Goal: Task Accomplishment & Management: Complete application form

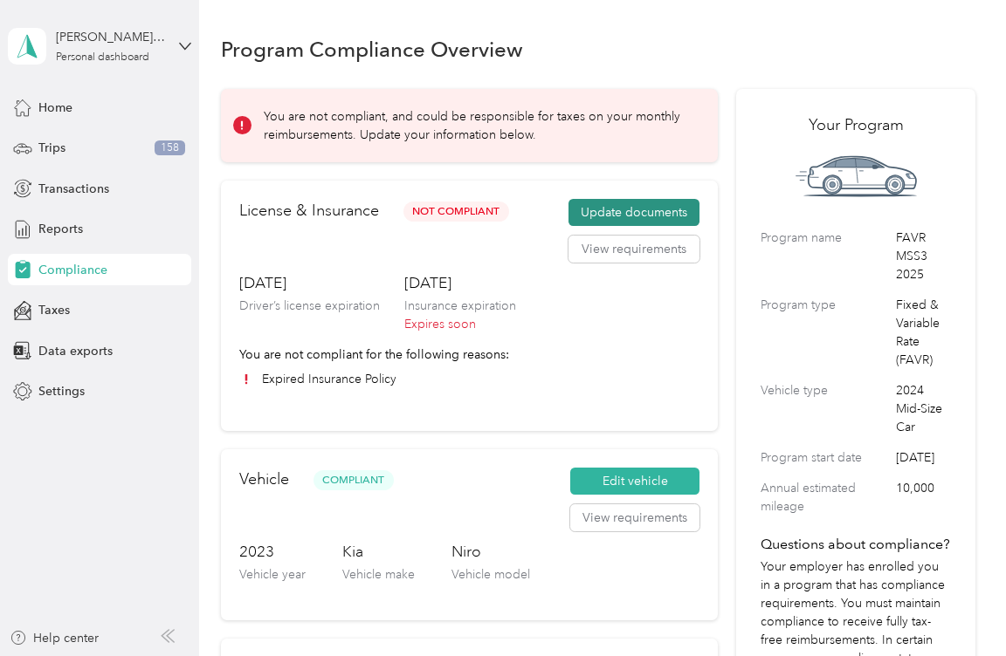
click at [625, 215] on button "Update documents" at bounding box center [633, 213] width 131 height 28
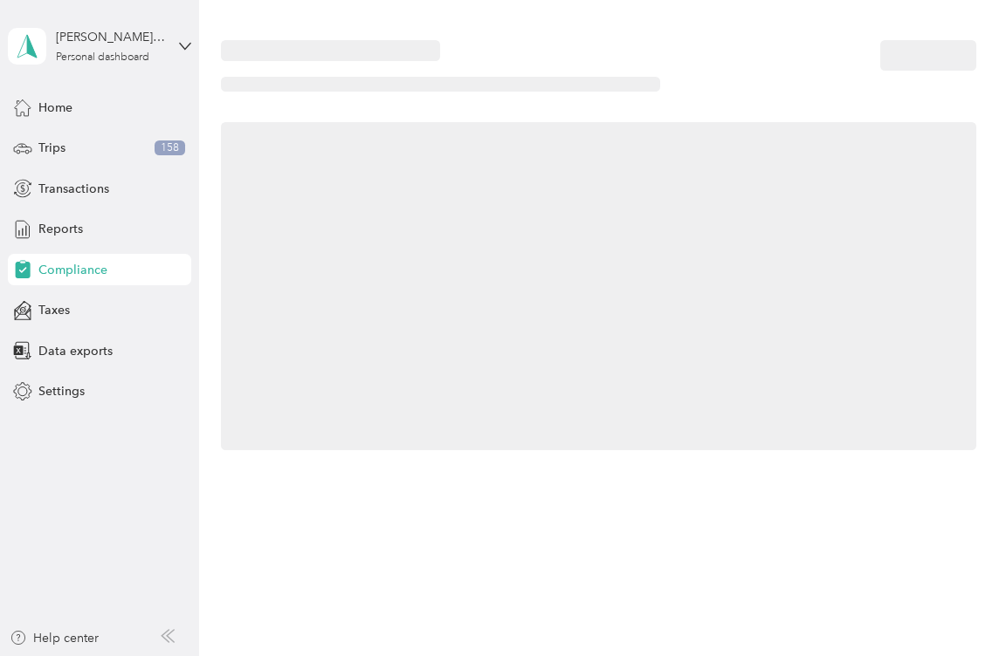
click at [624, 216] on div at bounding box center [598, 286] width 755 height 328
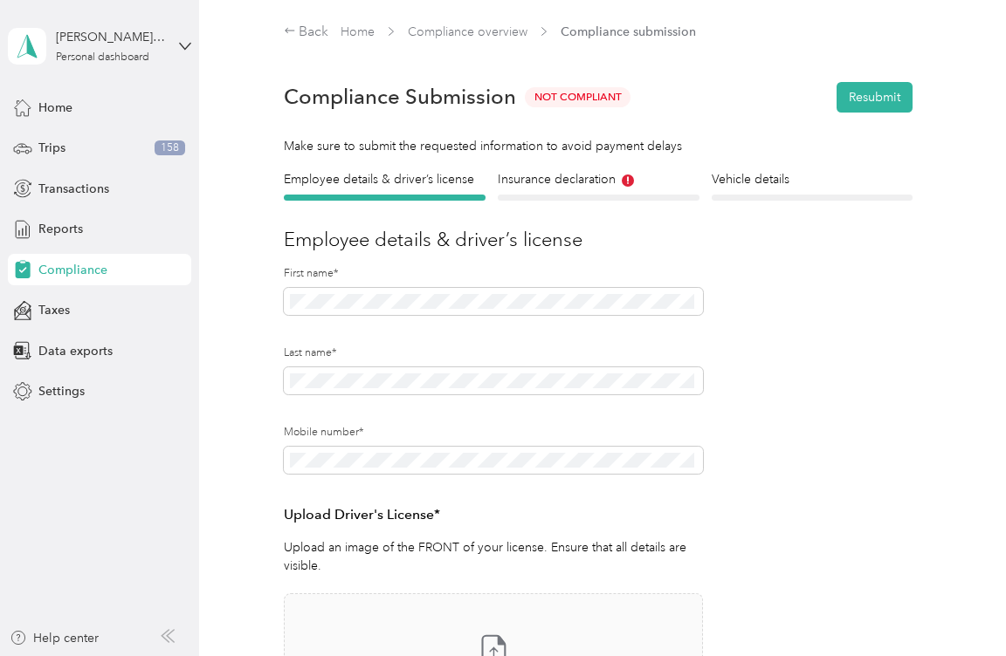
click at [104, 464] on aside "Miguel S. Casillas Jimenez Personal dashboard Home Trips 158 Transactions Repor…" at bounding box center [99, 328] width 199 height 656
click at [562, 177] on h4 "Insurance declaration" at bounding box center [599, 179] width 202 height 18
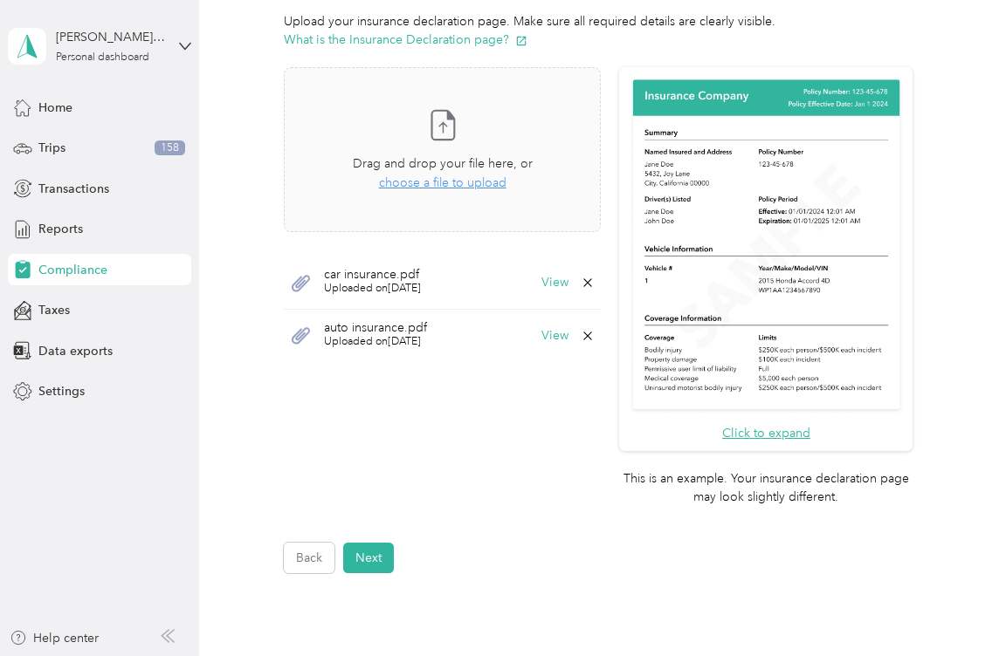
scroll to position [524, 0]
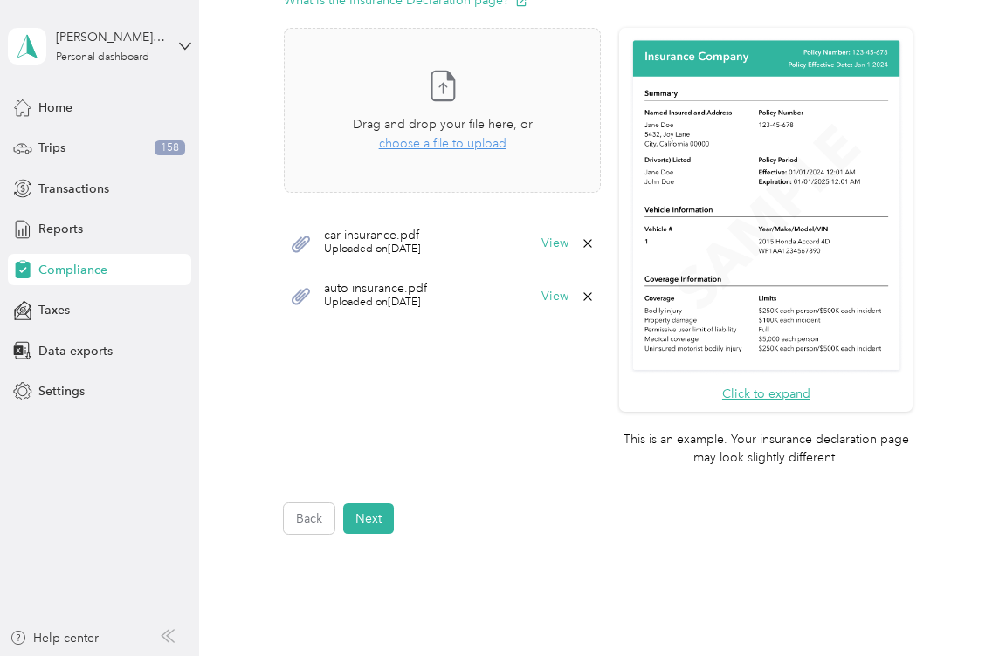
click at [385, 245] on span "Uploaded on 9/30/2025" at bounding box center [372, 250] width 97 height 16
click at [385, 245] on span "Uploaded on [DATE]" at bounding box center [372, 250] width 97 height 16
click at [549, 241] on button "View" at bounding box center [554, 243] width 27 height 12
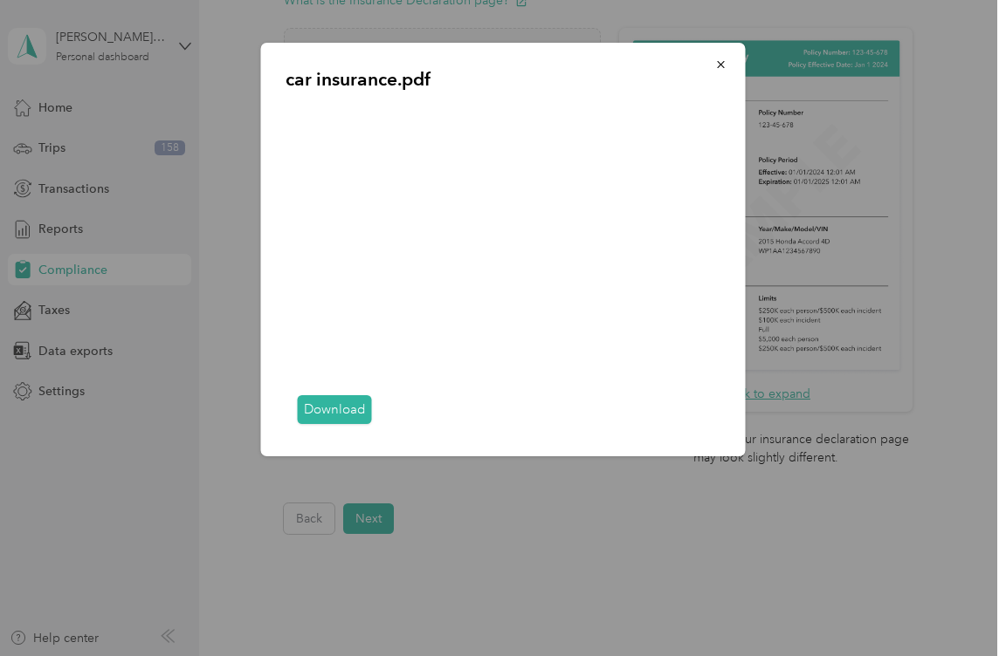
click at [340, 410] on link "Download" at bounding box center [335, 409] width 74 height 29
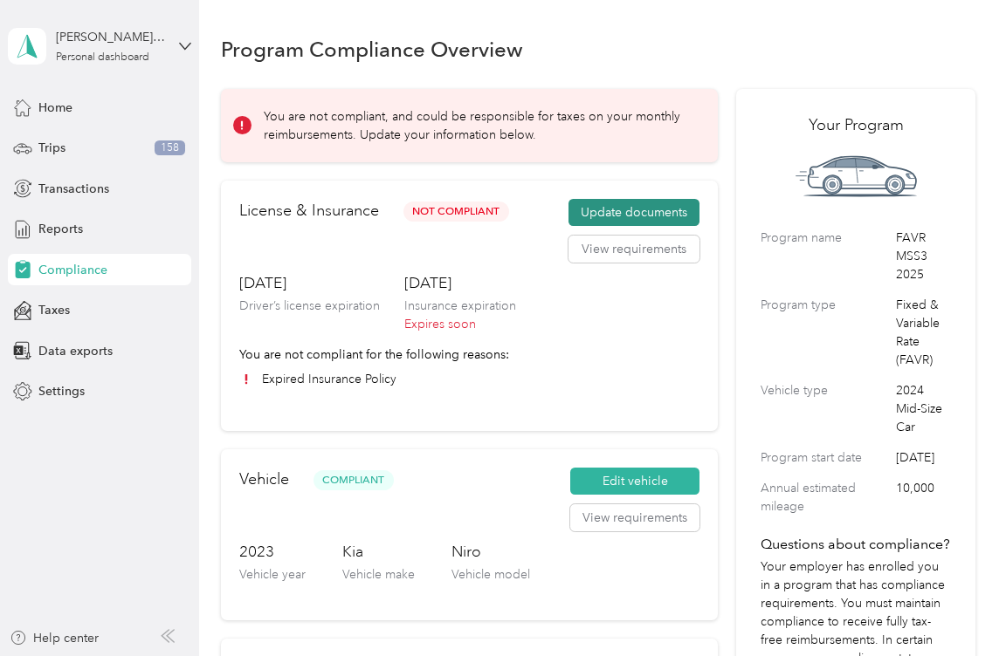
click at [621, 213] on button "Update documents" at bounding box center [633, 213] width 131 height 28
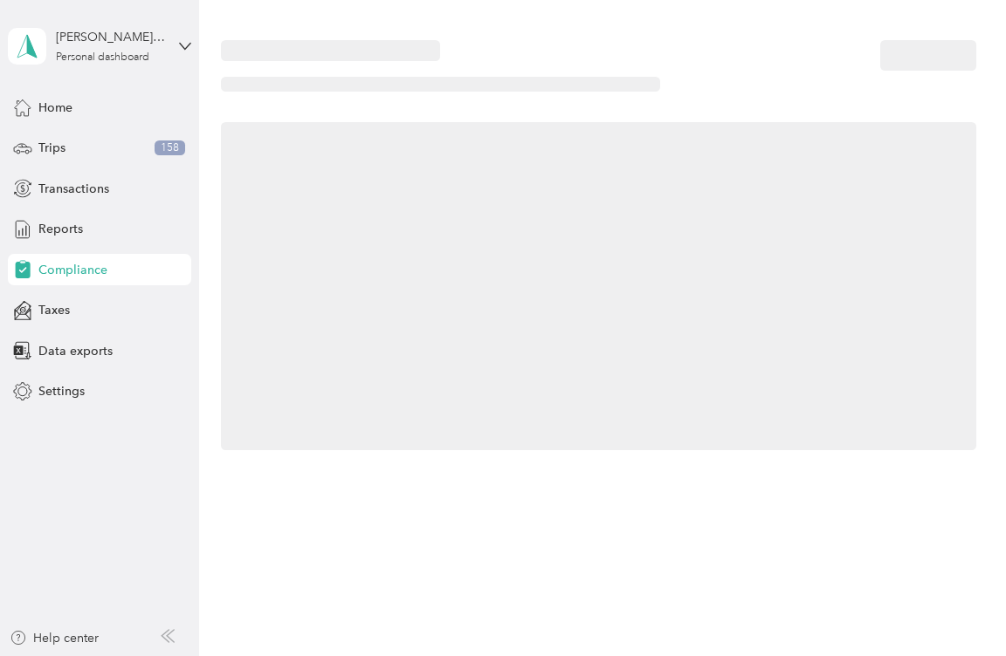
click at [621, 213] on div at bounding box center [598, 286] width 755 height 328
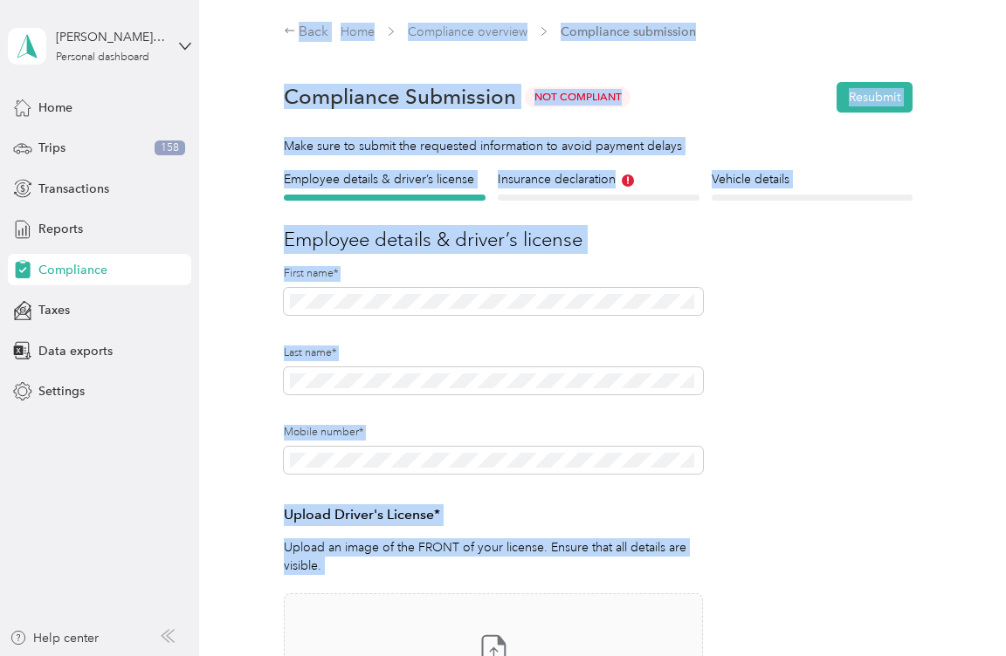
click at [214, 376] on div "Back Home Compliance overview Compliance submission Compliance Submission Not C…" at bounding box center [598, 564] width 798 height 1129
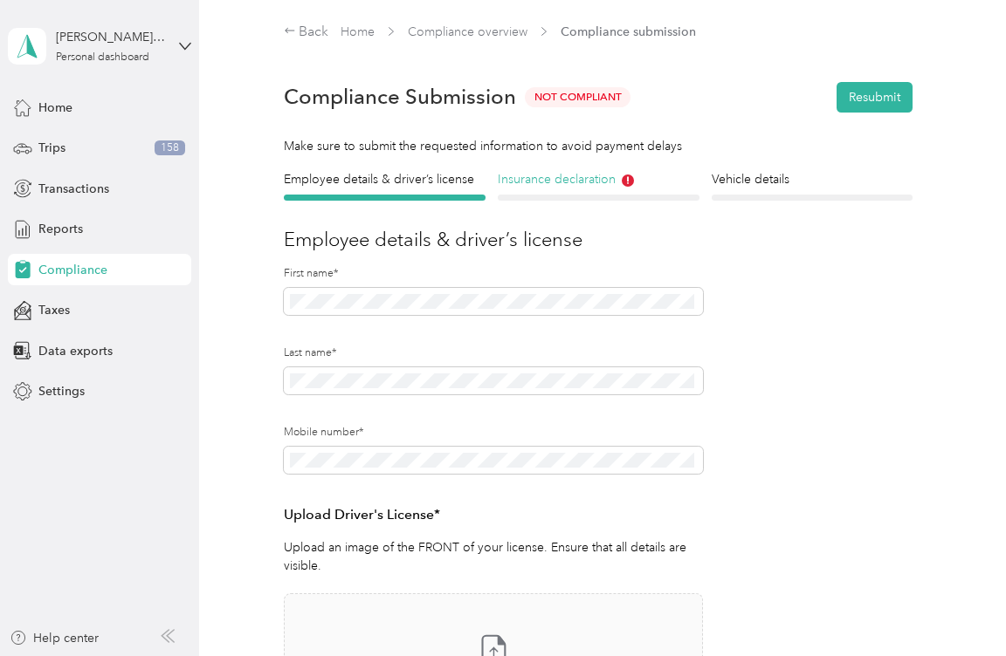
click at [570, 176] on h4 "Insurance declaration" at bounding box center [599, 179] width 202 height 18
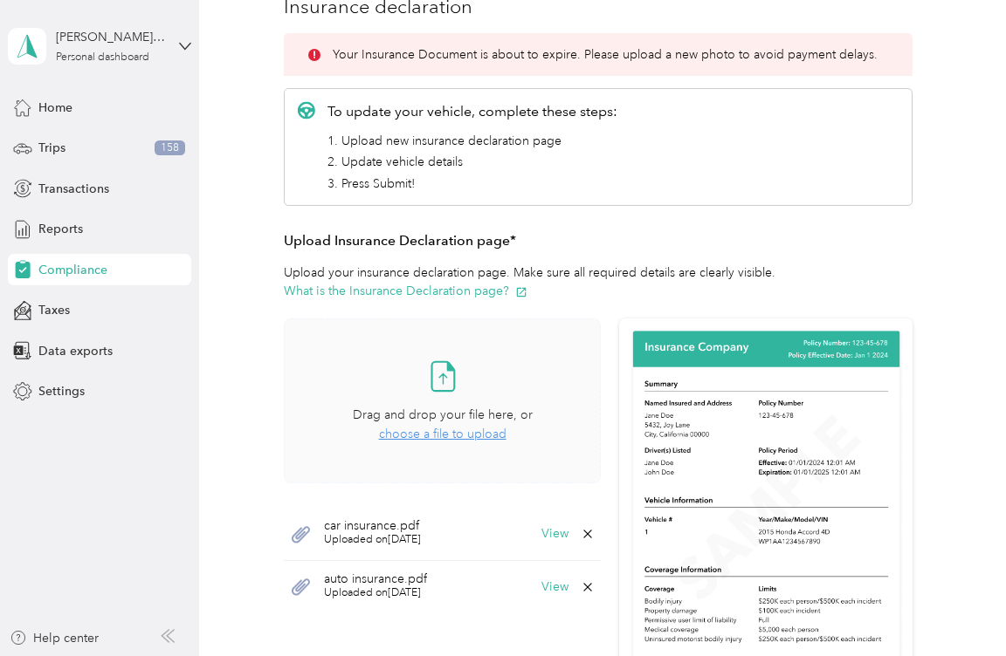
scroll to position [262, 0]
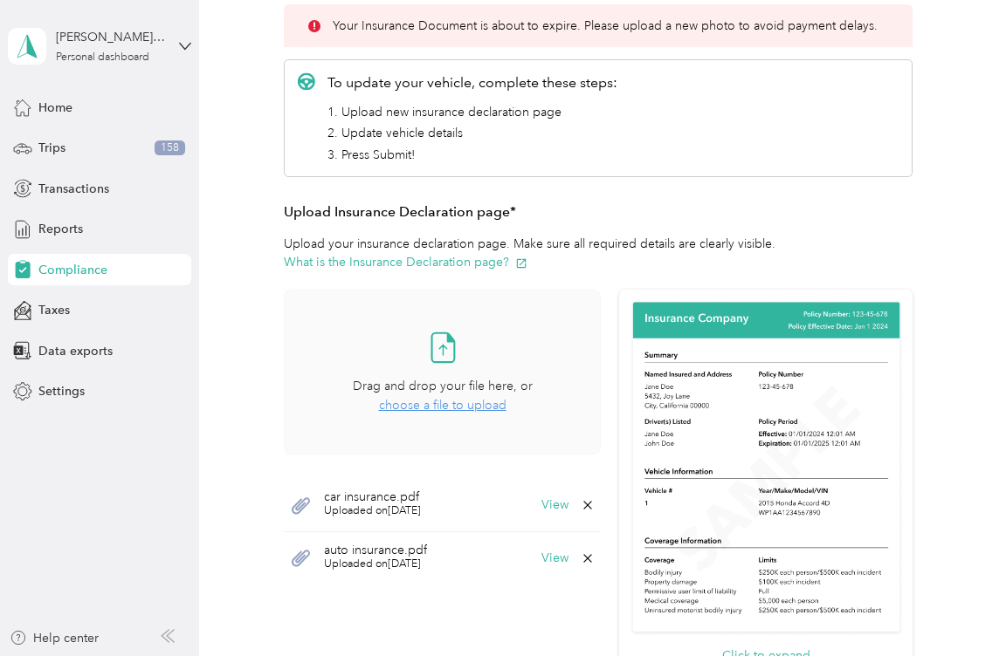
click at [439, 347] on icon at bounding box center [443, 350] width 8 height 10
click at [424, 399] on span "choose a file to upload" at bounding box center [442, 405] width 127 height 15
click at [456, 405] on span "choose a file to upload" at bounding box center [442, 405] width 127 height 15
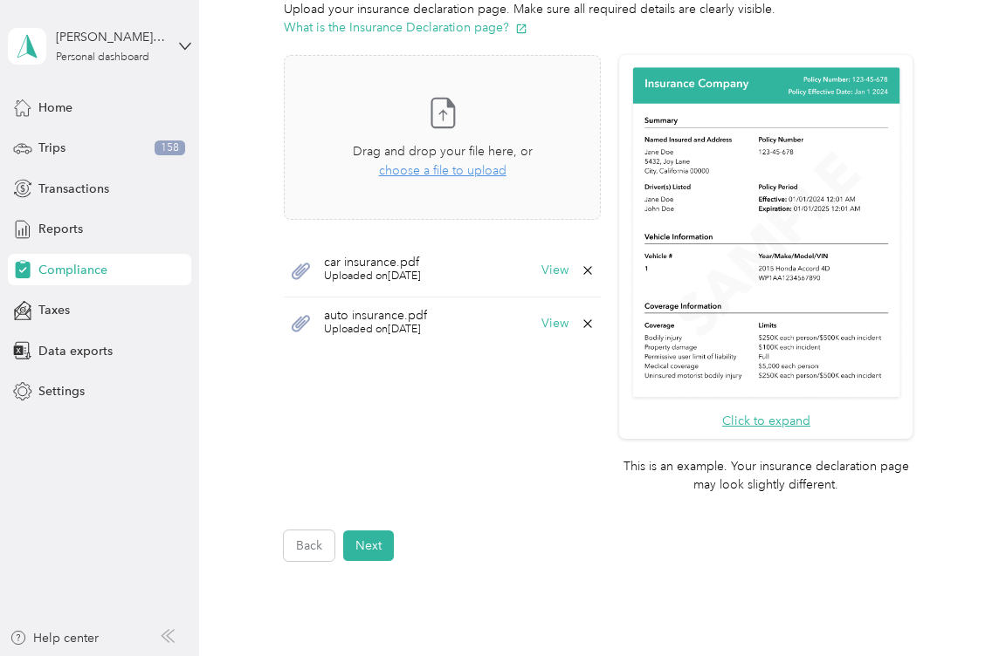
scroll to position [481, 0]
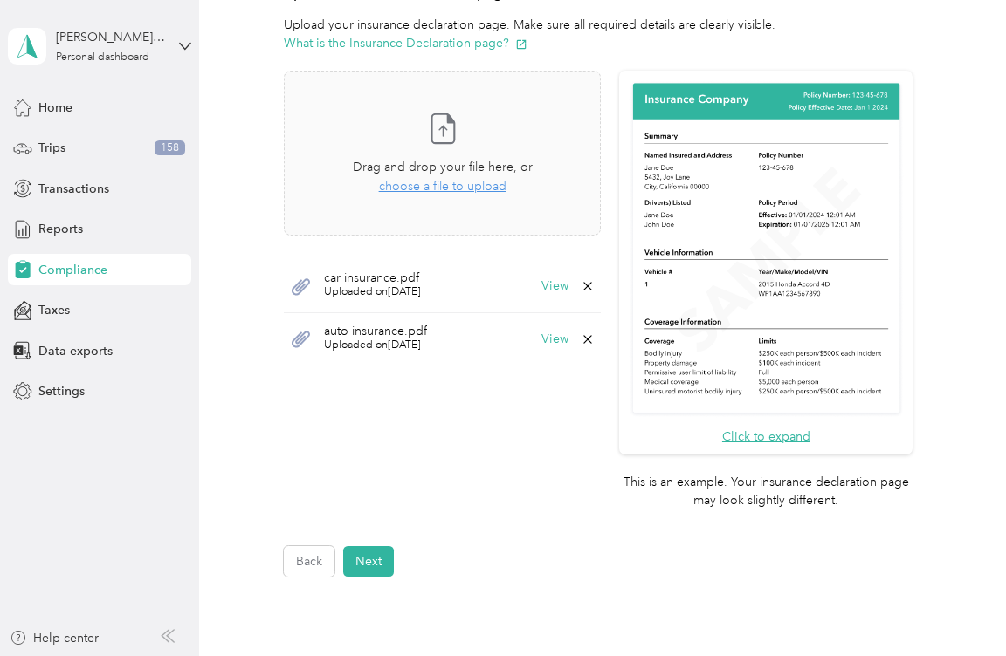
click at [716, 498] on p "This is an example. Your insurance declaration page may look slightly different." at bounding box center [765, 491] width 293 height 37
click at [488, 475] on div "Take a photo or choose a photo from your library Drag and drop your file here, …" at bounding box center [443, 293] width 318 height 445
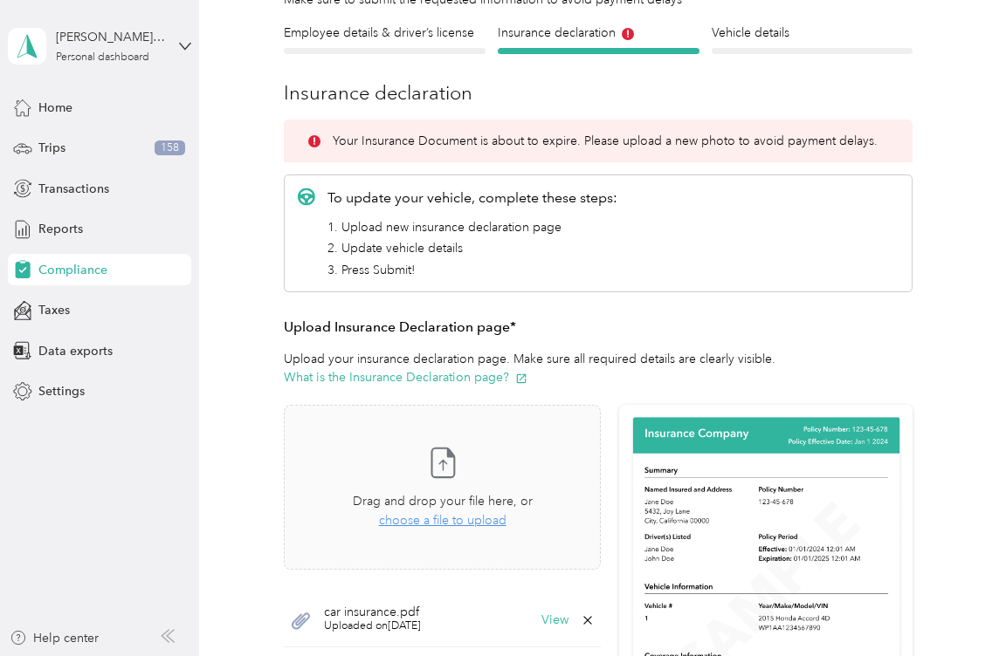
scroll to position [0, 0]
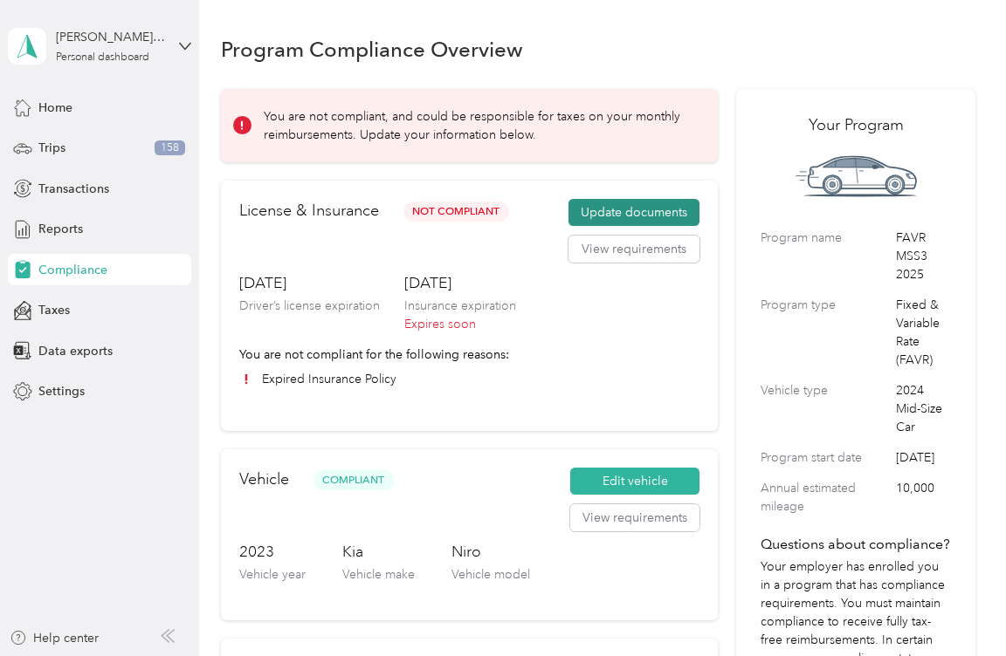
click at [630, 210] on button "Update documents" at bounding box center [633, 213] width 131 height 28
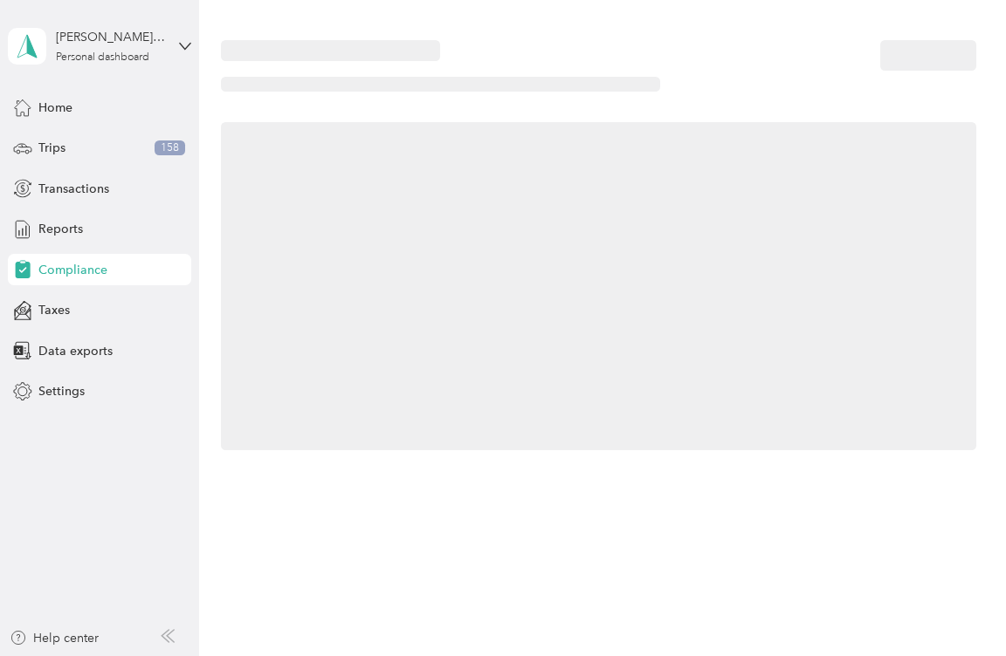
click at [630, 210] on div at bounding box center [598, 286] width 755 height 328
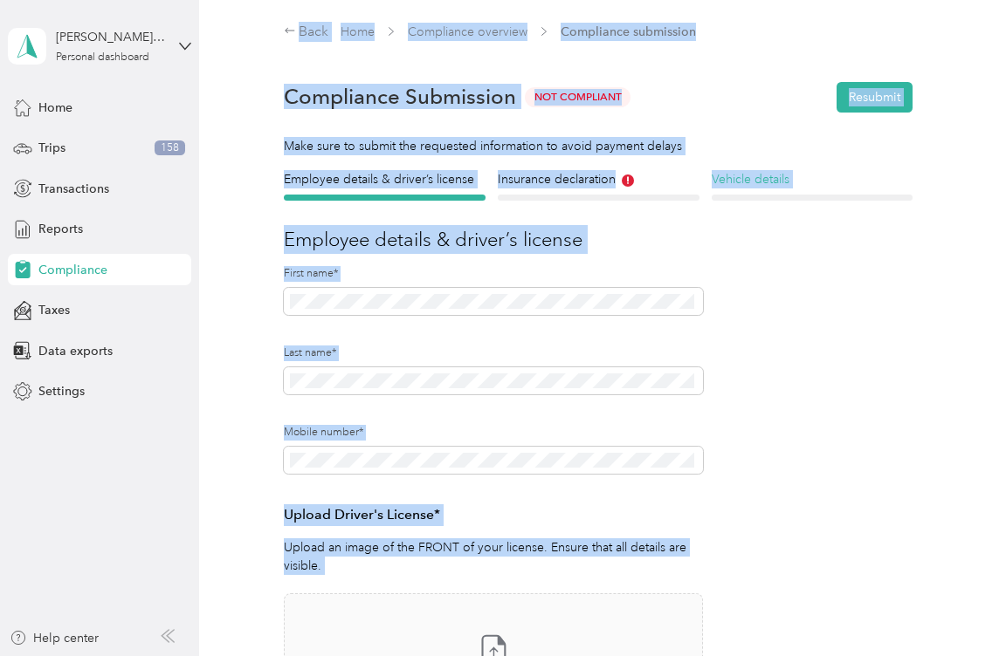
click at [905, 171] on h4 "Vehicle details" at bounding box center [812, 179] width 202 height 18
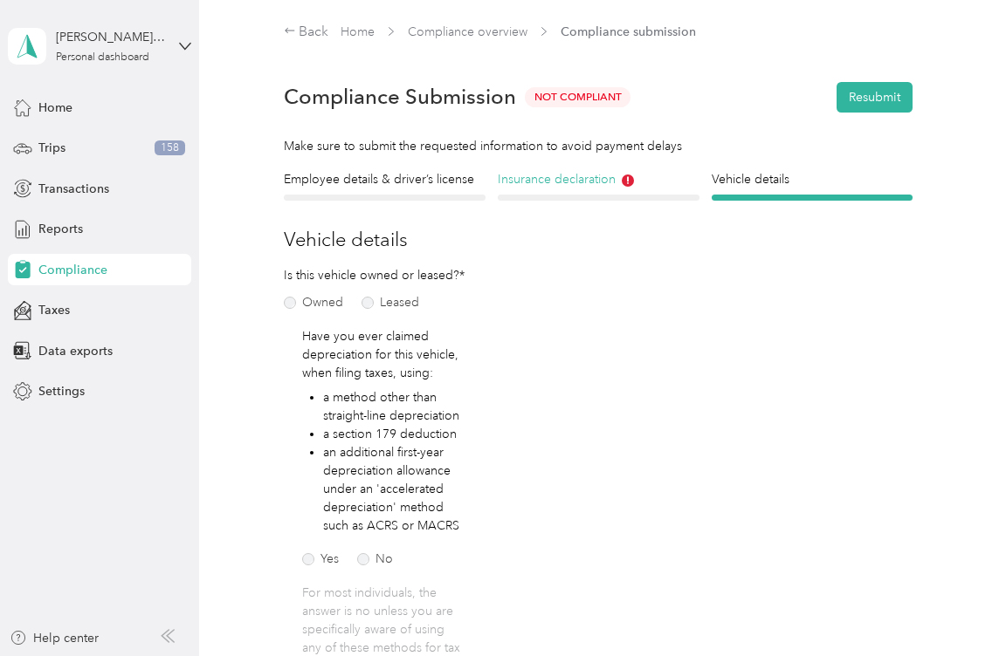
click at [560, 184] on h4 "Insurance declaration" at bounding box center [599, 179] width 202 height 18
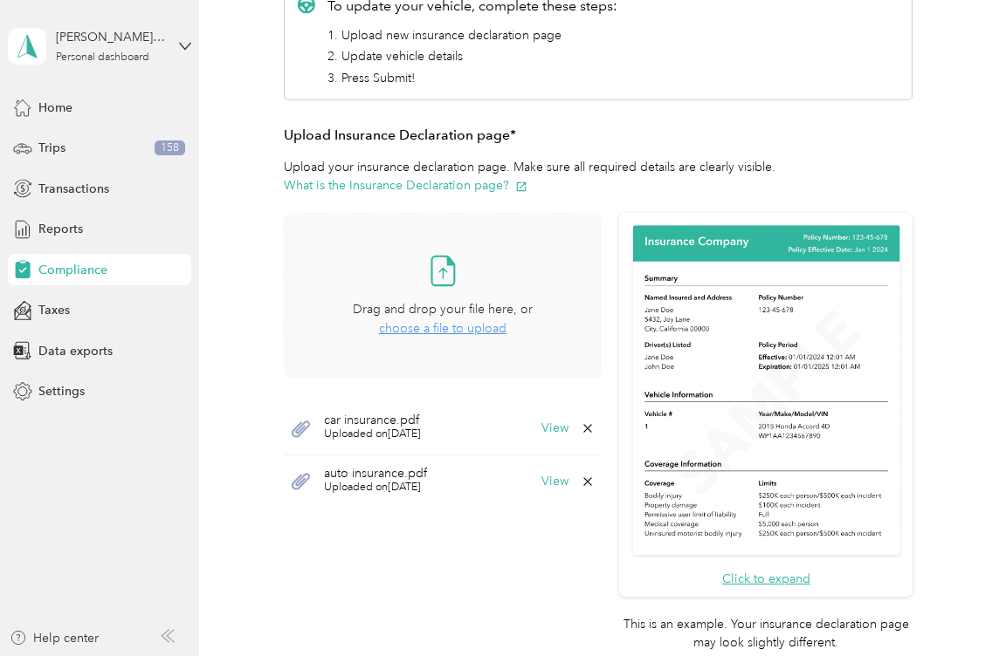
scroll to position [349, 0]
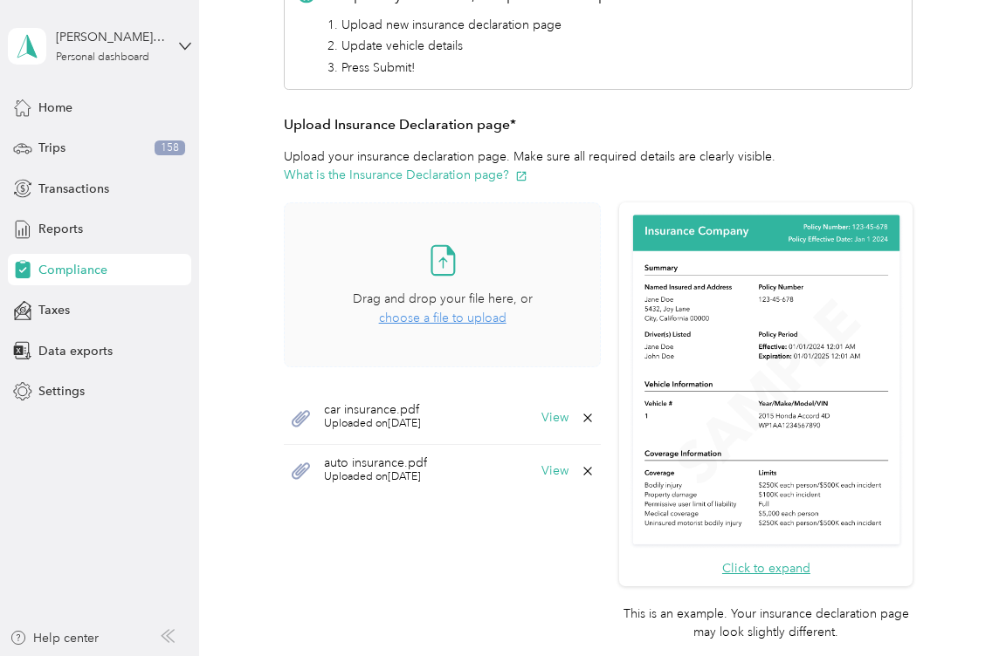
click at [441, 317] on span "choose a file to upload" at bounding box center [442, 318] width 127 height 15
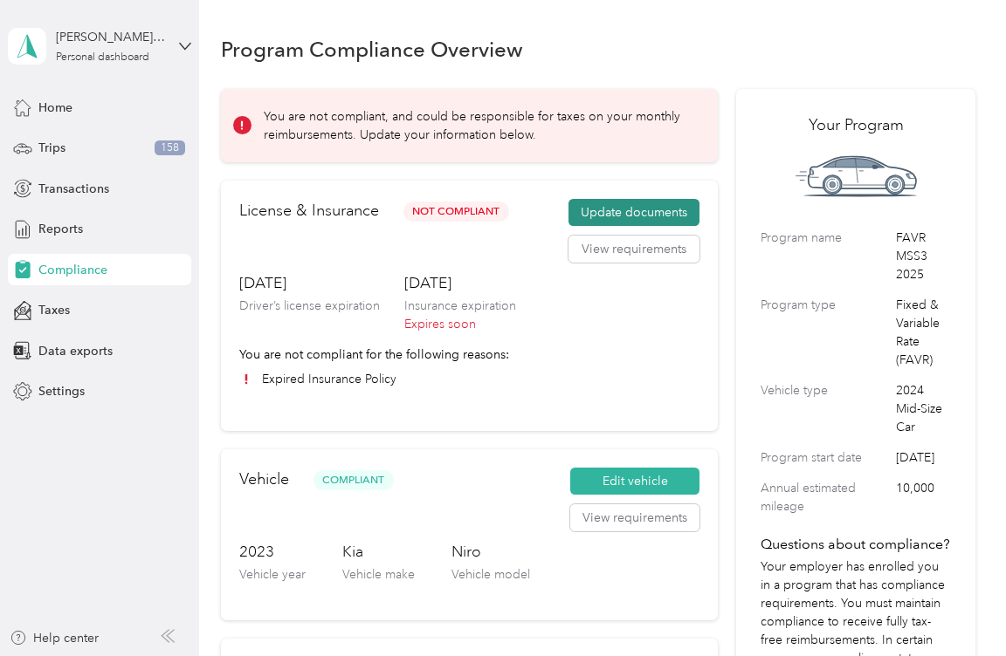
click at [641, 205] on button "Update documents" at bounding box center [633, 213] width 131 height 28
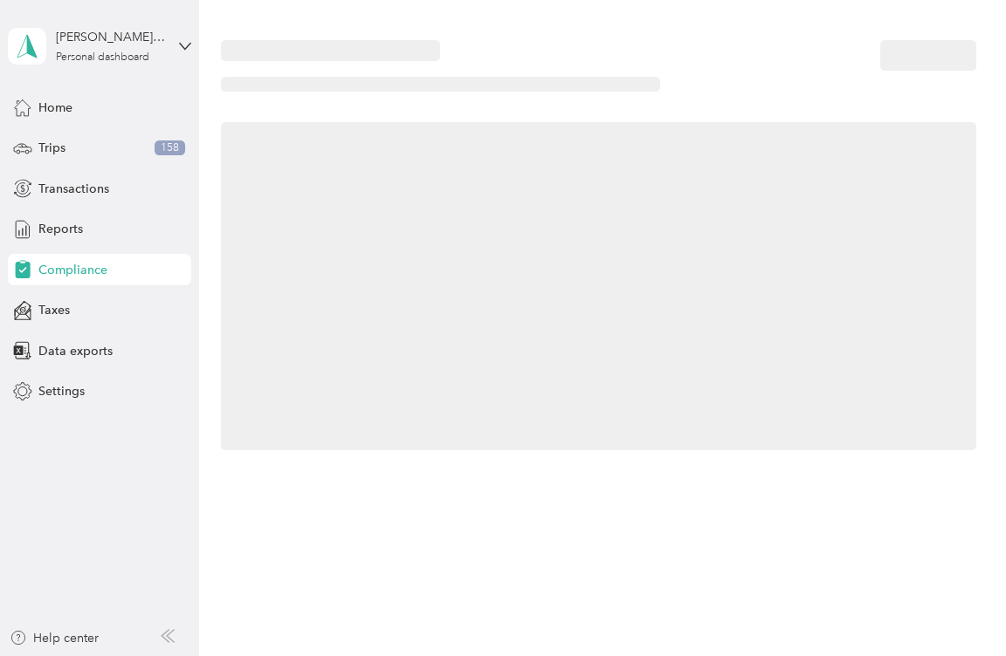
click at [641, 205] on div at bounding box center [598, 286] width 755 height 328
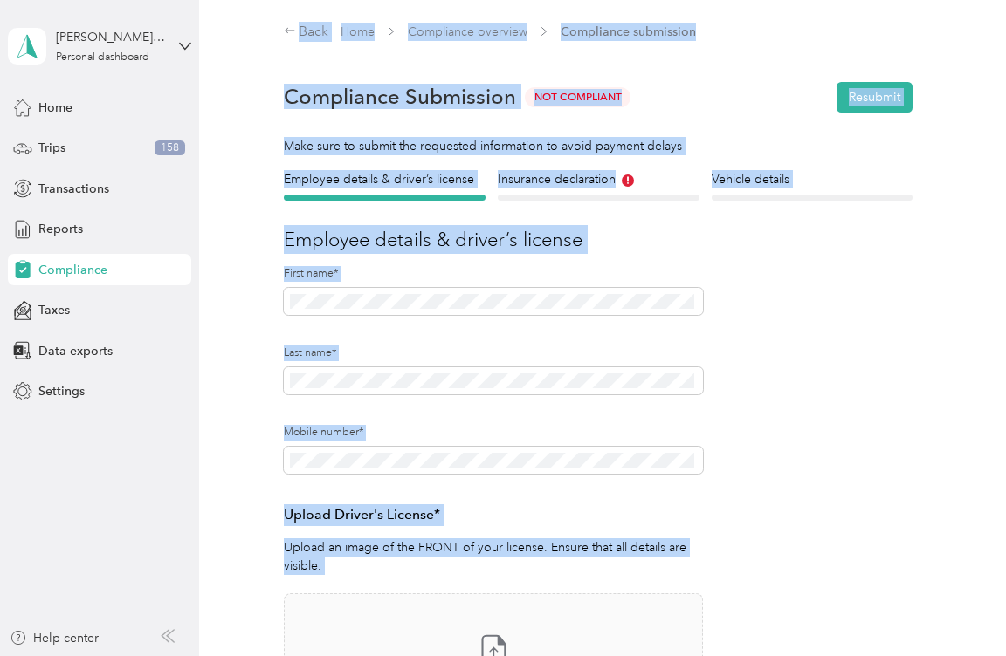
click at [837, 351] on form "Employee details & driver’s license License Insurance declaration Insurance Veh…" at bounding box center [598, 565] width 629 height 791
click at [855, 338] on form "Employee details & driver’s license License Insurance declaration Insurance Veh…" at bounding box center [598, 565] width 629 height 791
click at [935, 131] on section "Back Home Compliance overview Compliance submission Compliance Submission Not C…" at bounding box center [598, 491] width 755 height 939
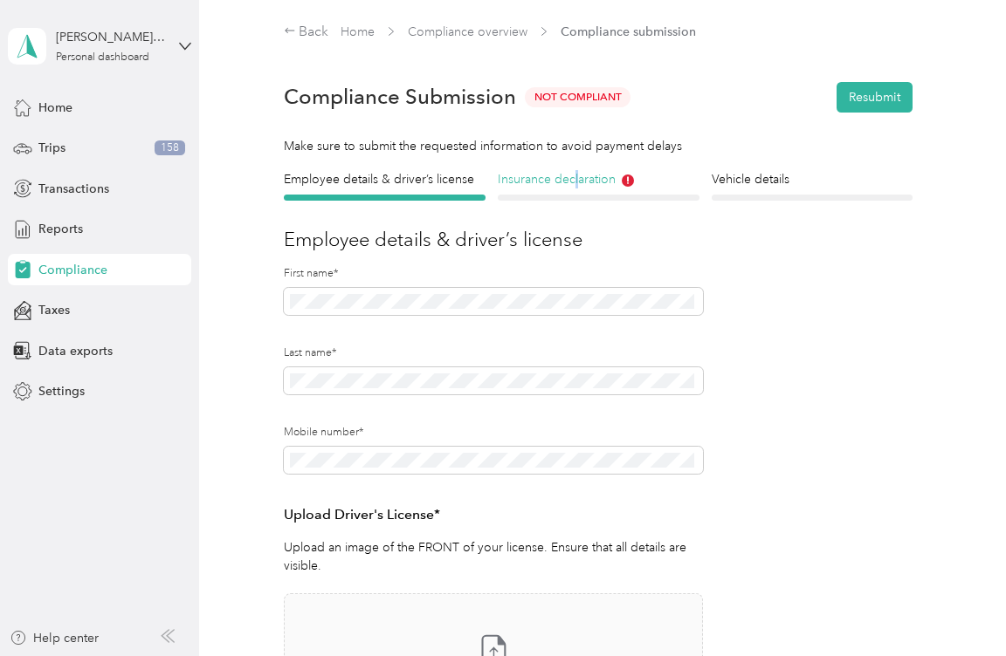
click at [574, 180] on h4 "Insurance declaration" at bounding box center [599, 179] width 202 height 18
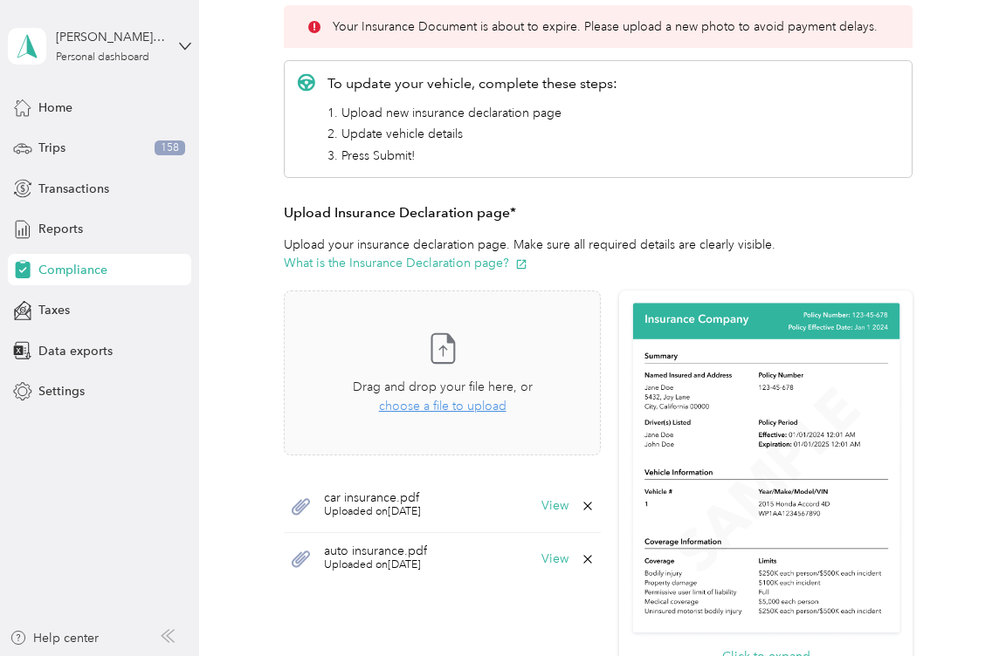
scroll to position [349, 0]
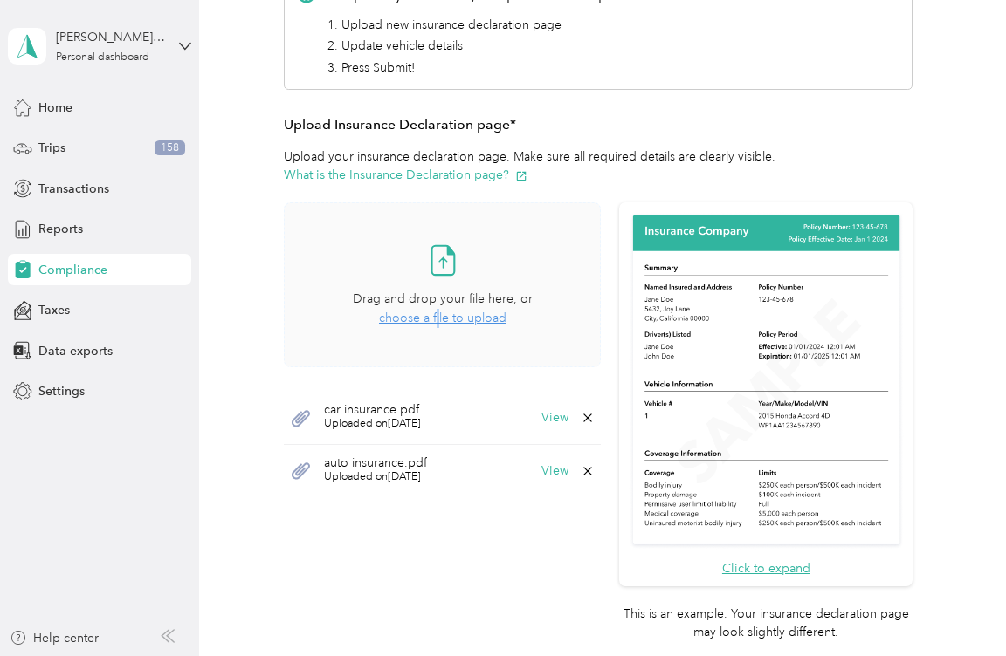
click at [435, 316] on span "choose a file to upload" at bounding box center [442, 318] width 127 height 15
click at [550, 413] on button "View" at bounding box center [554, 418] width 27 height 12
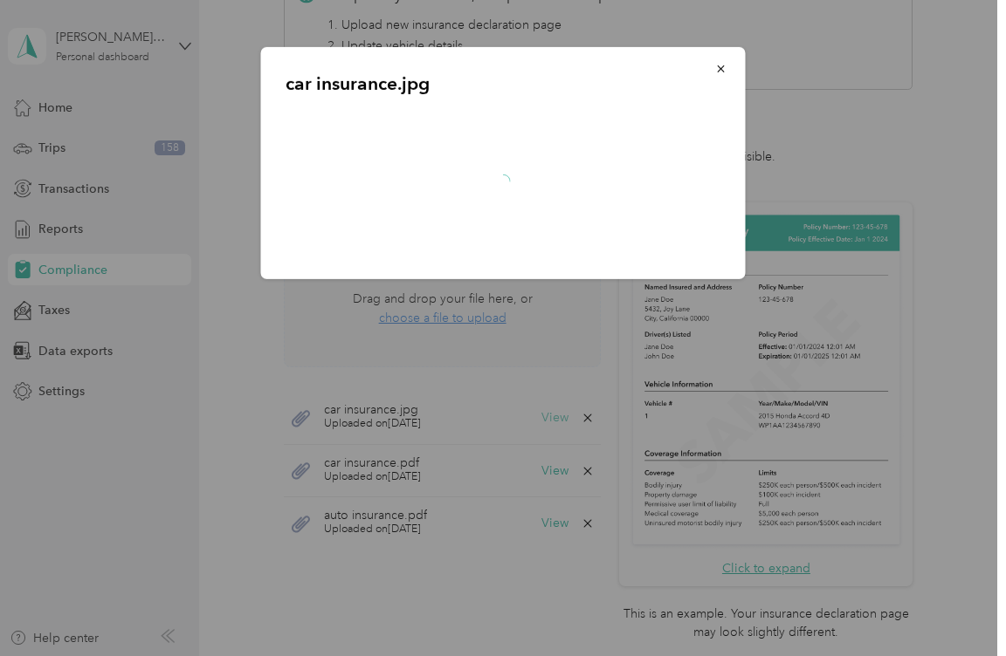
click at [550, 413] on div at bounding box center [503, 328] width 1006 height 656
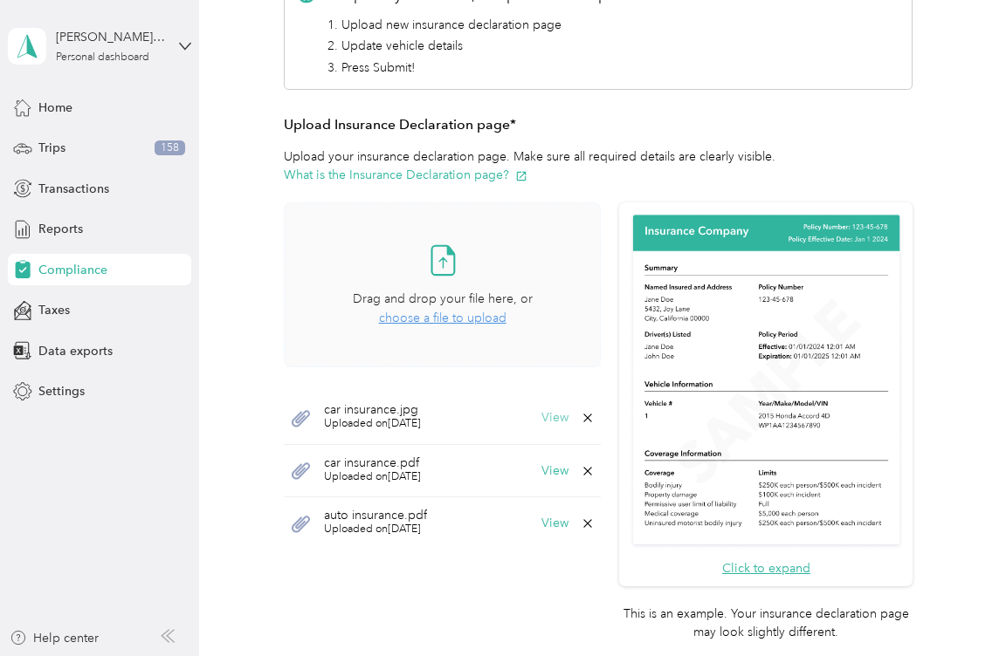
click at [548, 419] on button "View" at bounding box center [554, 418] width 27 height 12
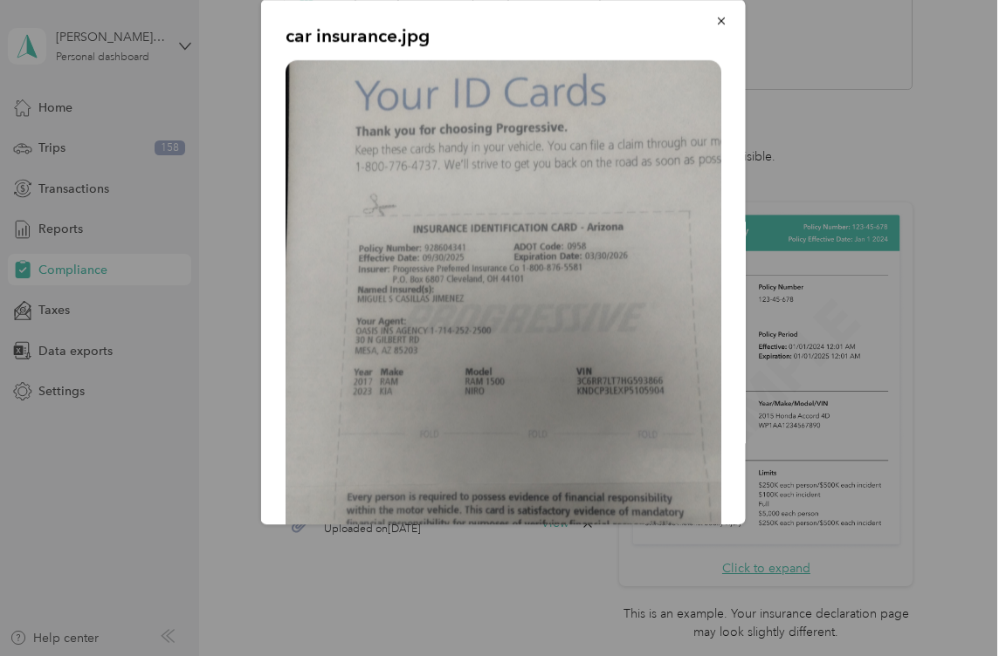
click at [548, 418] on div at bounding box center [503, 328] width 1006 height 656
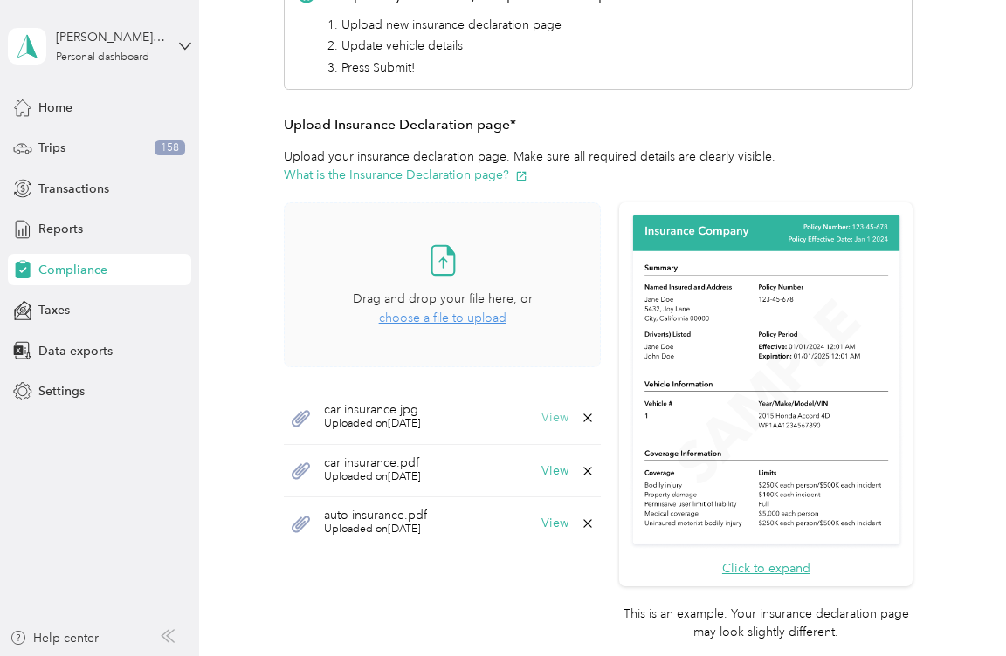
click at [547, 417] on button "View" at bounding box center [554, 418] width 27 height 12
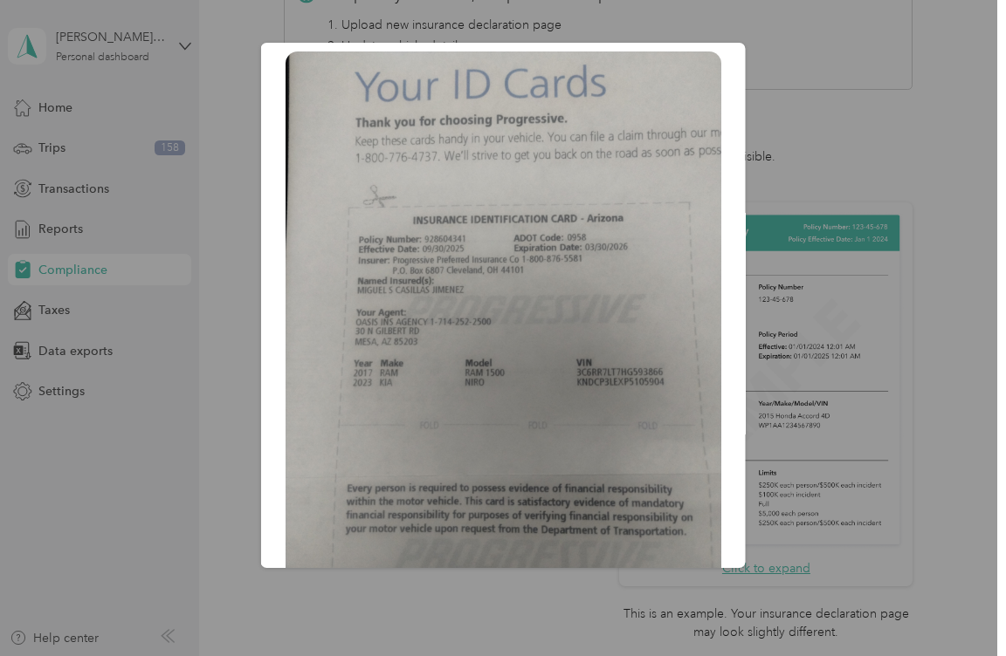
scroll to position [0, 0]
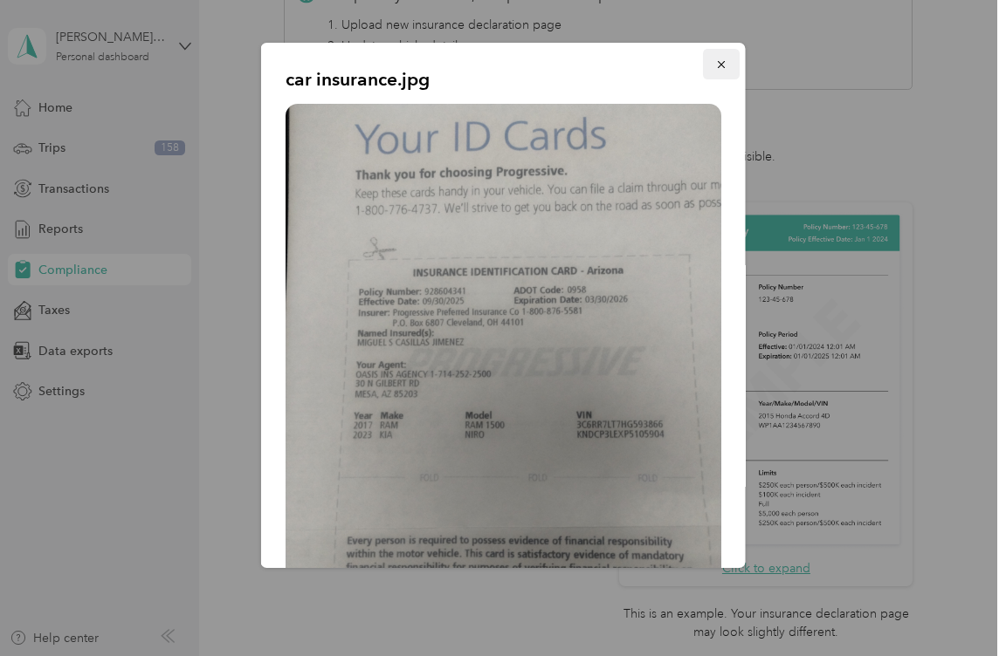
click at [715, 66] on icon "button" at bounding box center [721, 64] width 12 height 12
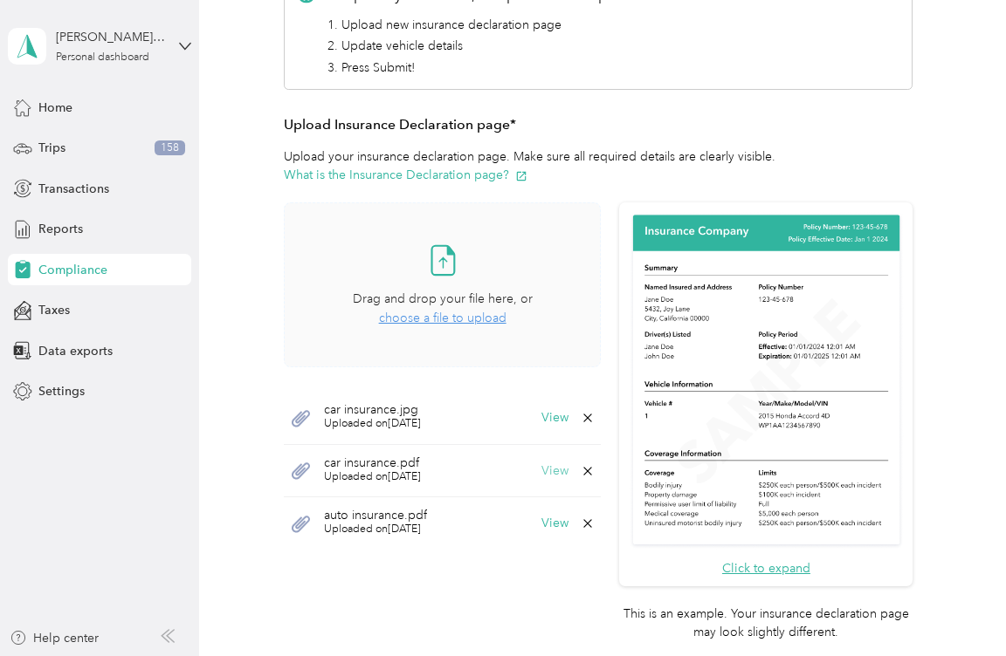
click at [556, 466] on button "View" at bounding box center [554, 471] width 27 height 12
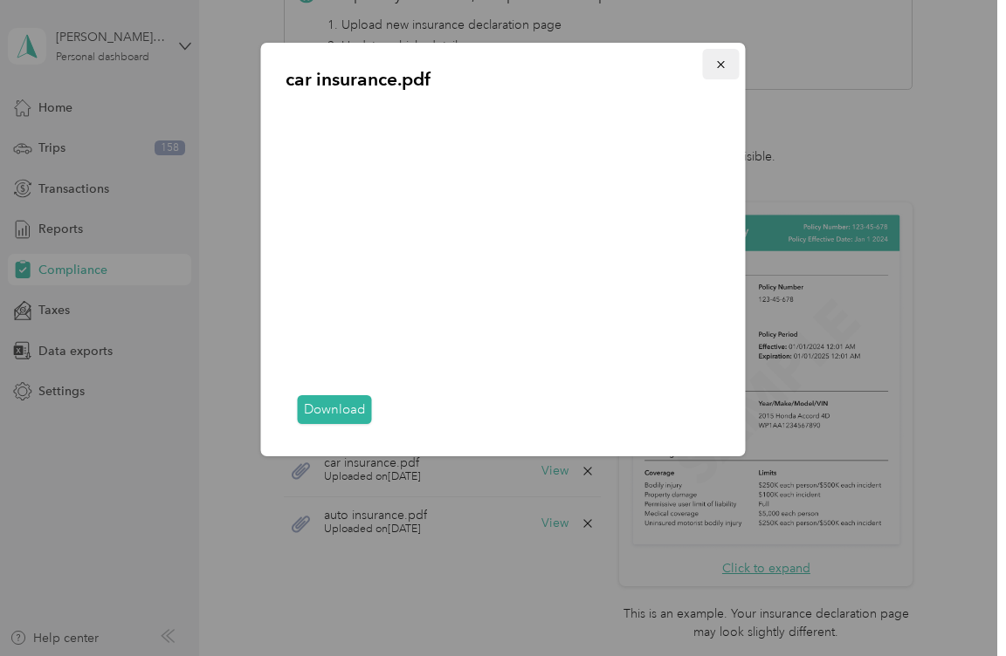
click at [722, 61] on icon "button" at bounding box center [721, 64] width 12 height 12
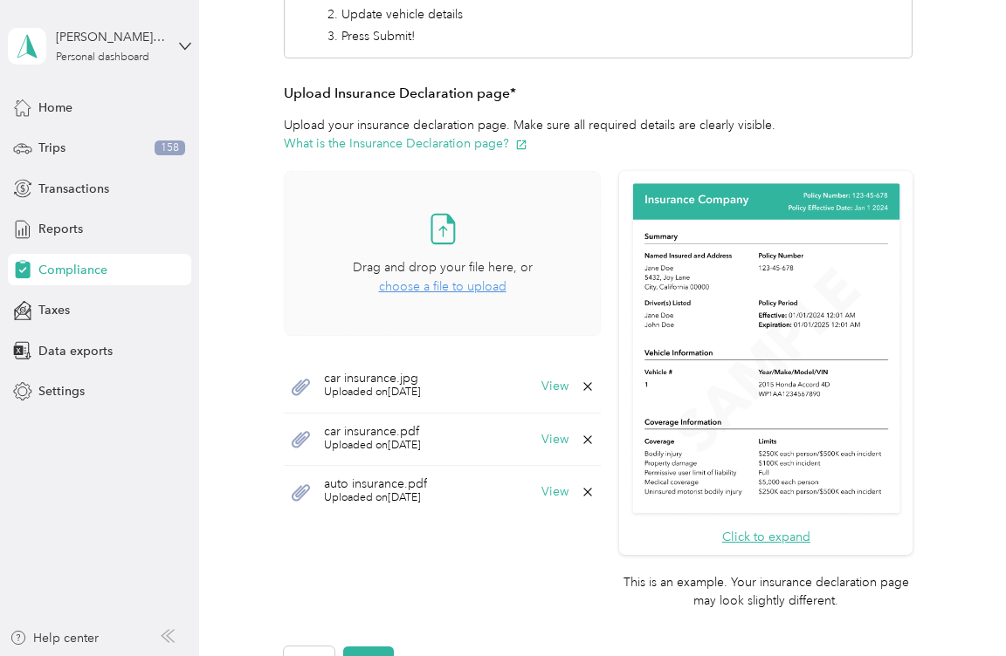
scroll to position [656, 0]
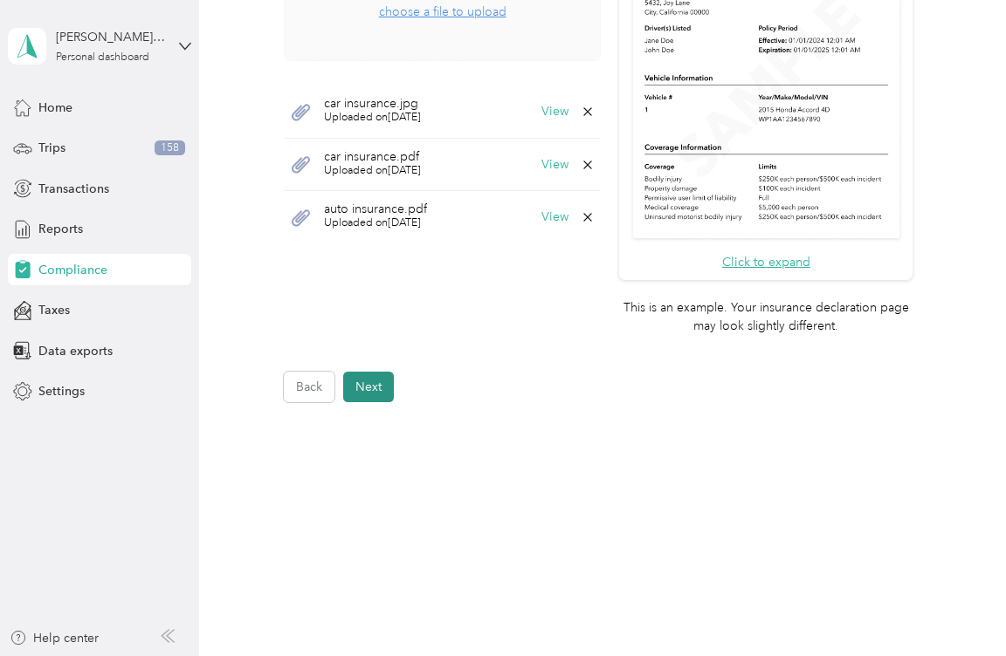
click at [383, 394] on button "Next" at bounding box center [368, 387] width 51 height 31
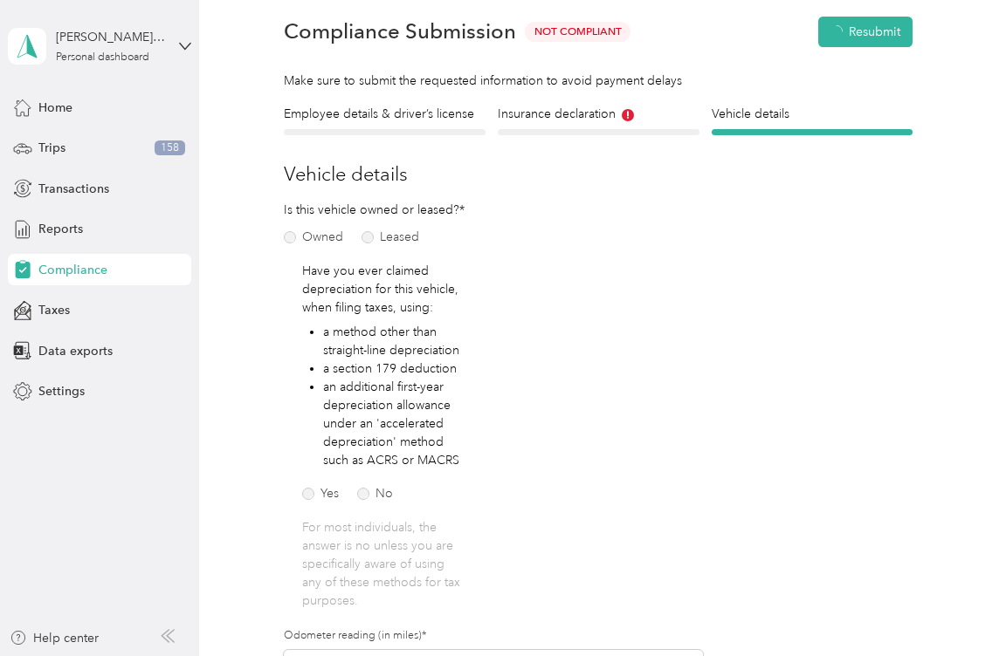
scroll to position [22, 0]
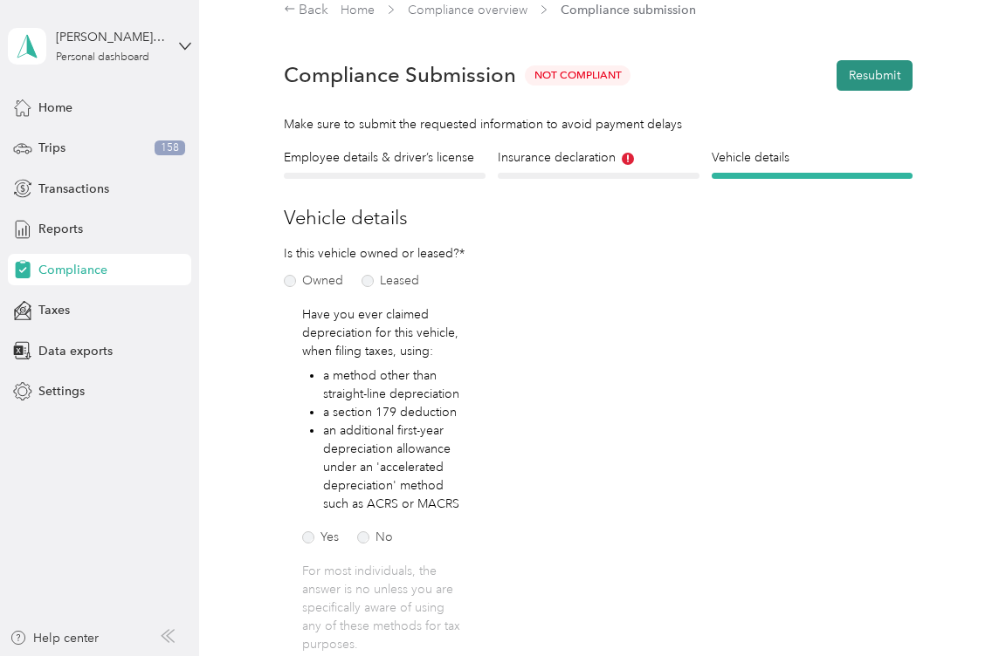
click at [876, 72] on button "Resubmit" at bounding box center [874, 75] width 76 height 31
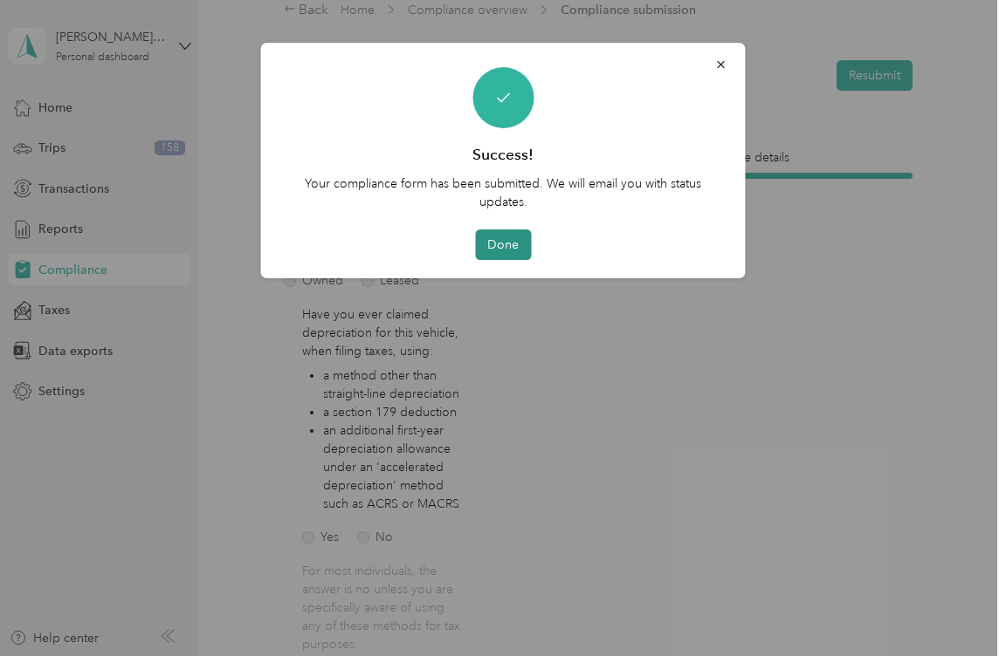
click at [505, 249] on button "Done" at bounding box center [503, 245] width 56 height 31
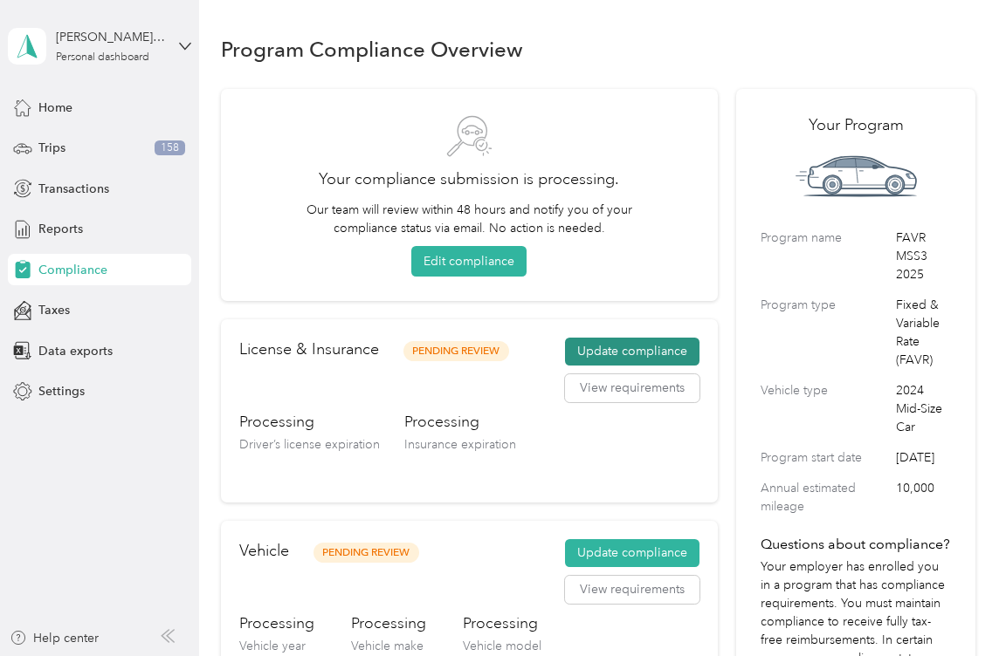
click at [633, 352] on button "Update compliance" at bounding box center [632, 352] width 134 height 28
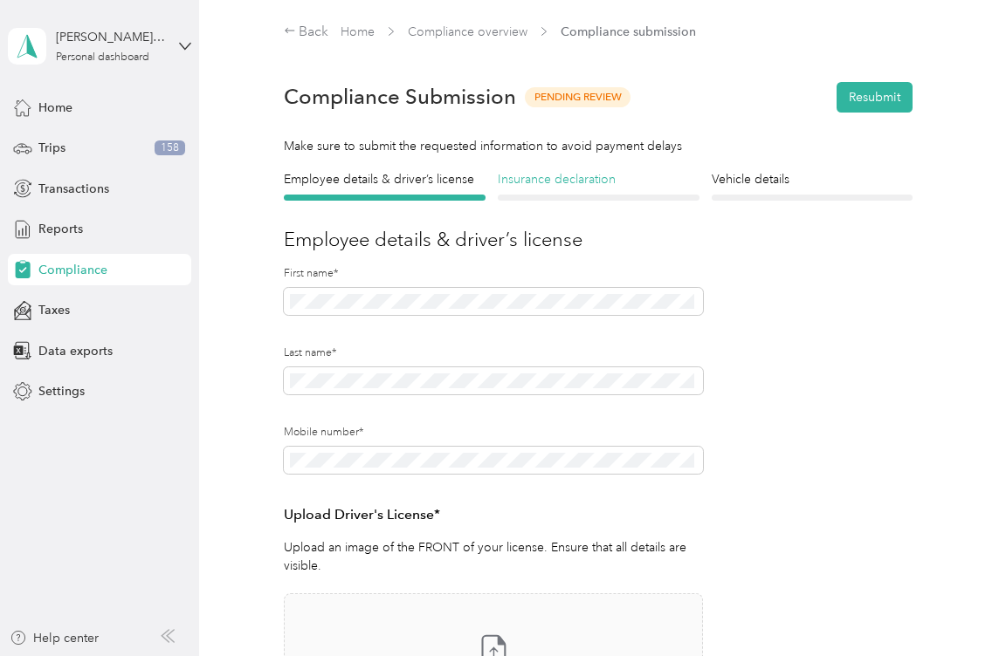
click at [542, 181] on h4 "Insurance declaration" at bounding box center [599, 179] width 202 height 18
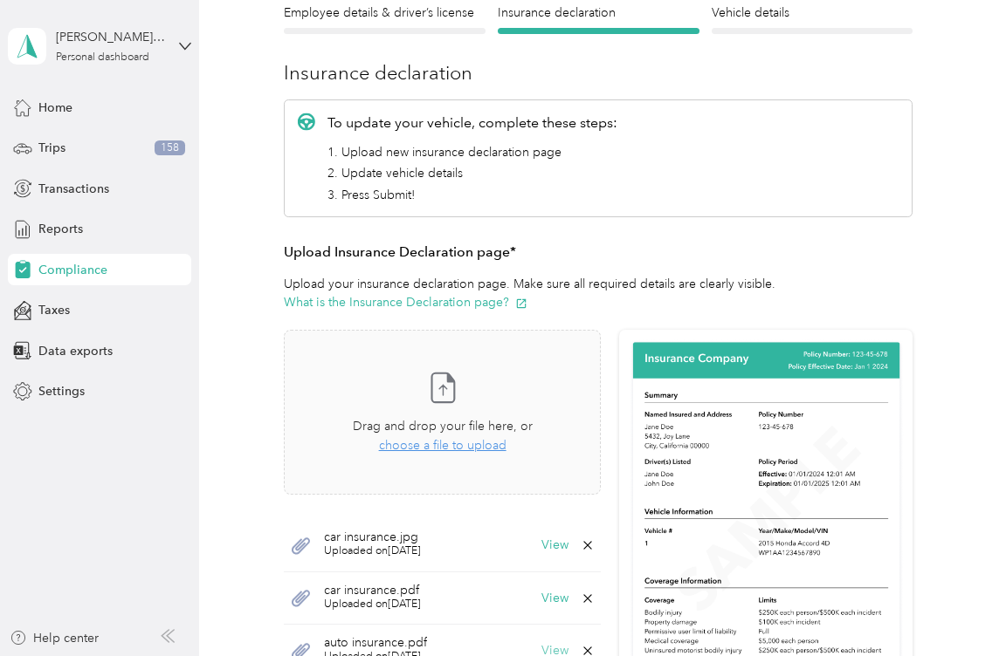
scroll to position [436, 0]
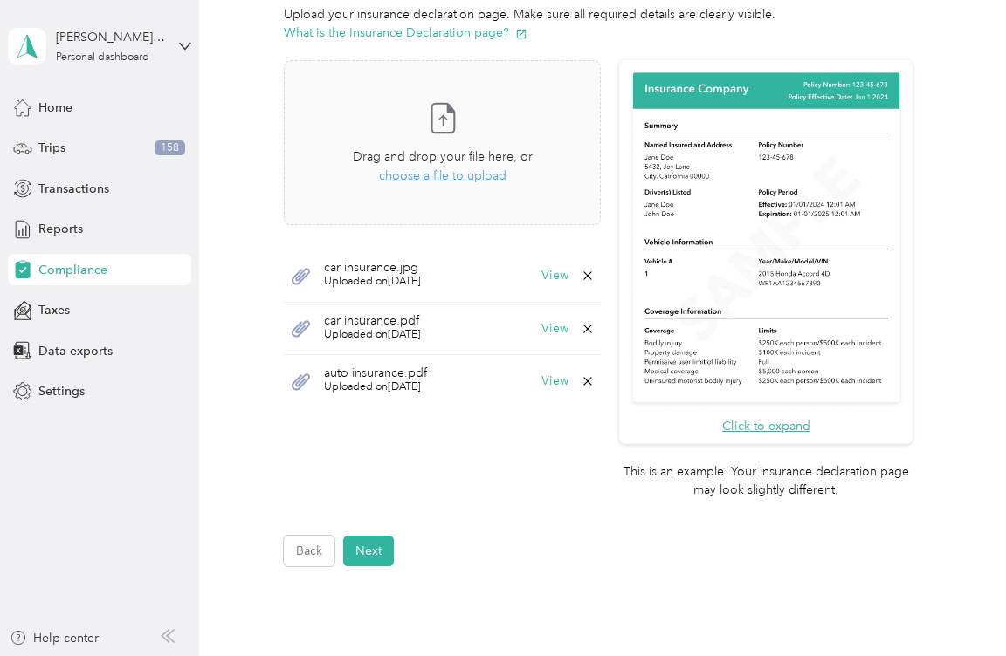
drag, startPoint x: 587, startPoint y: 327, endPoint x: 590, endPoint y: 317, distance: 11.0
click at [587, 326] on icon at bounding box center [588, 329] width 14 height 14
click at [587, 283] on icon at bounding box center [588, 276] width 14 height 14
click at [538, 340] on button "Yes" at bounding box center [540, 341] width 34 height 28
click at [542, 287] on button "Yes" at bounding box center [540, 288] width 34 height 28
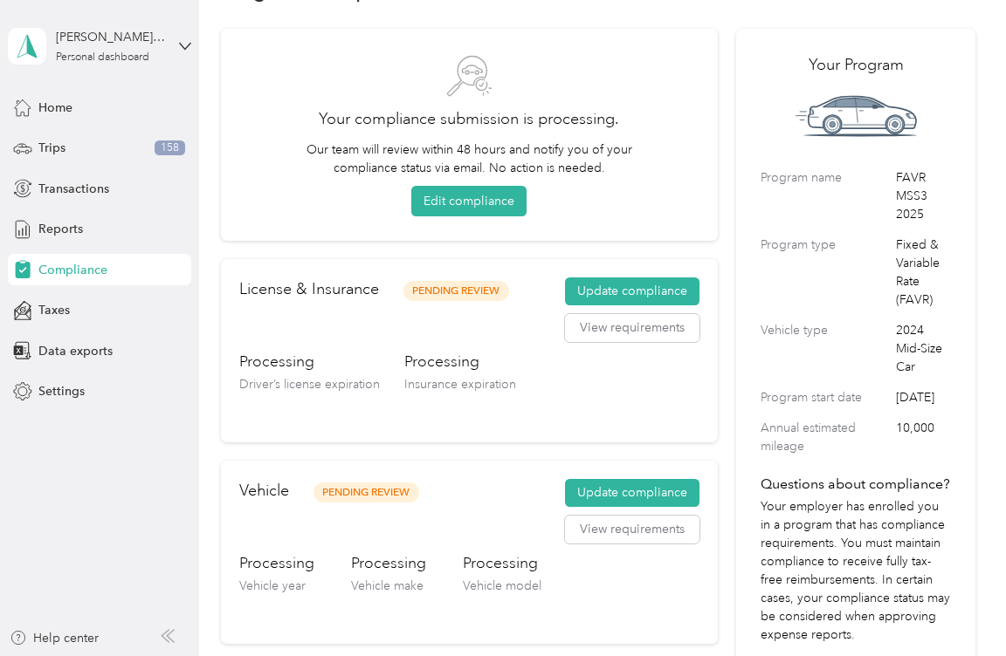
scroll to position [87, 0]
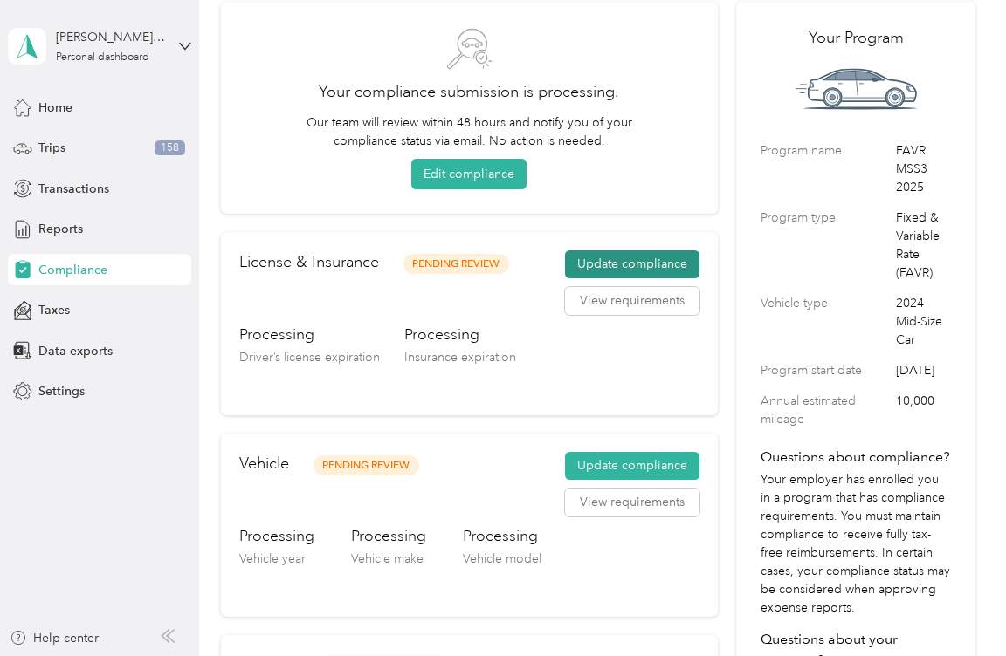
click at [628, 268] on button "Update compliance" at bounding box center [632, 265] width 134 height 28
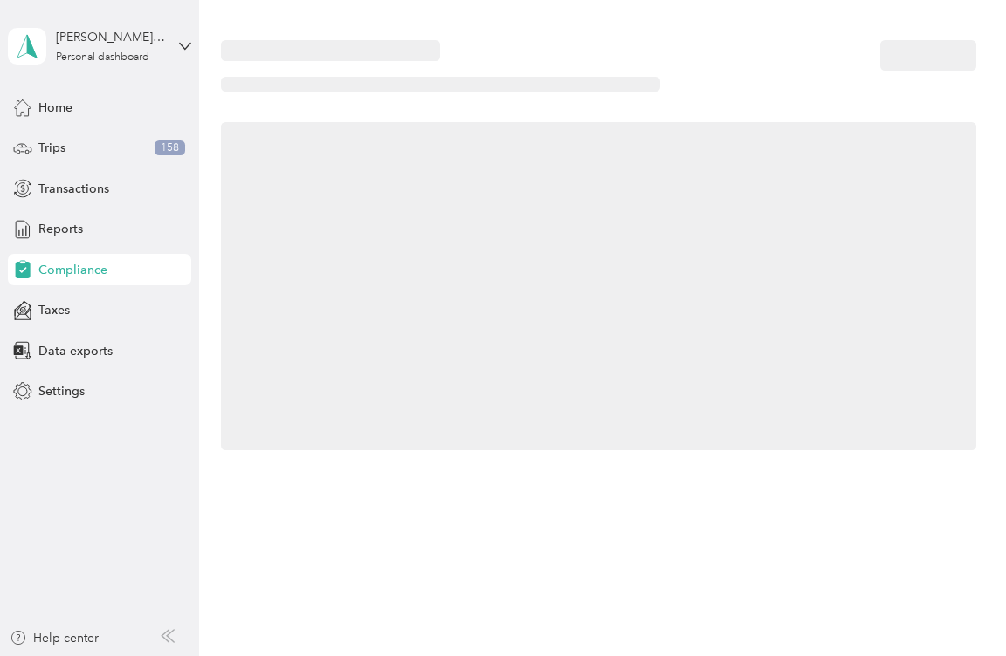
click at [628, 268] on div at bounding box center [598, 286] width 755 height 328
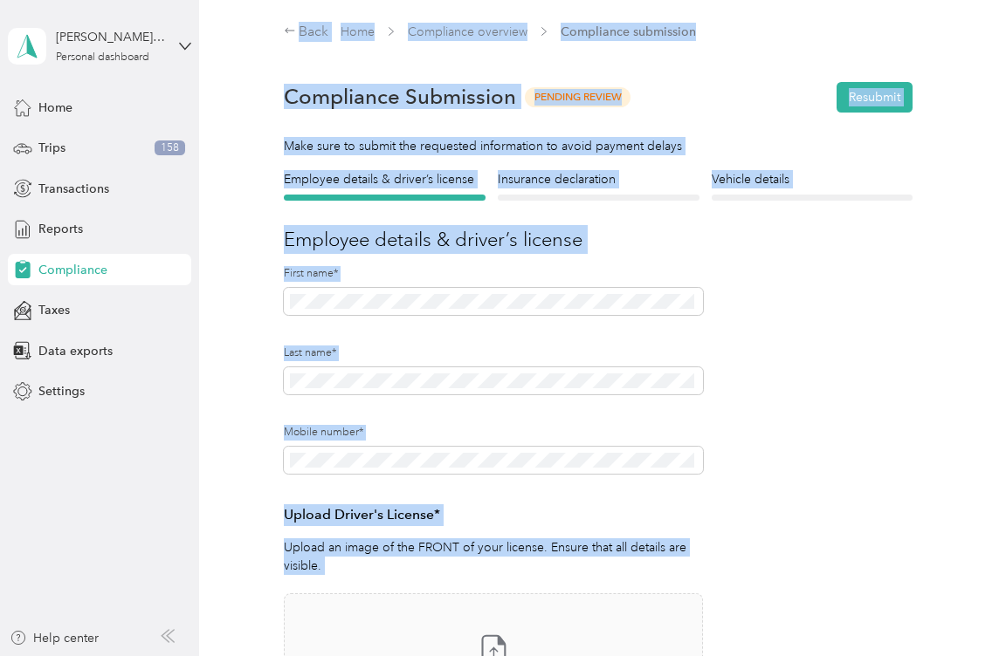
click at [780, 258] on form "Employee details & driver’s license License Insurance declaration Insurance Veh…" at bounding box center [598, 565] width 629 height 791
click at [826, 265] on form "Employee details & driver’s license License Insurance declaration Insurance Veh…" at bounding box center [598, 565] width 629 height 791
click at [911, 305] on div "Employee details & driver’s license License Insurance declaration Insurance Veh…" at bounding box center [598, 565] width 755 height 791
click at [910, 305] on div "Employee details & driver’s license License Insurance declaration Insurance Veh…" at bounding box center [598, 565] width 755 height 791
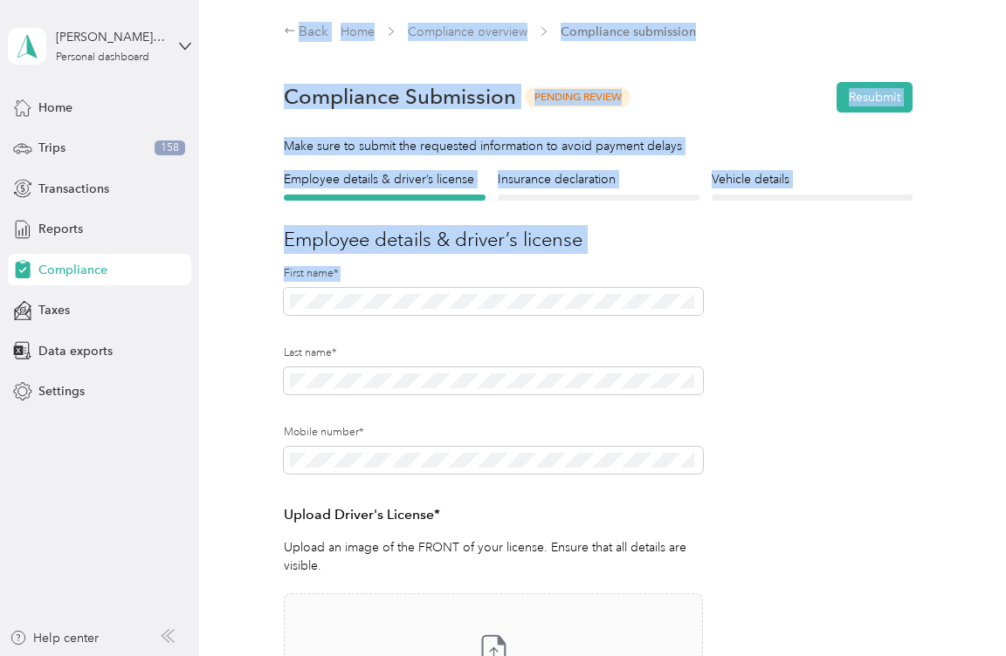
drag, startPoint x: 910, startPoint y: 305, endPoint x: 826, endPoint y: 289, distance: 85.3
click at [826, 292] on form "Employee details & driver’s license License Insurance declaration Insurance Veh…" at bounding box center [598, 565] width 629 height 791
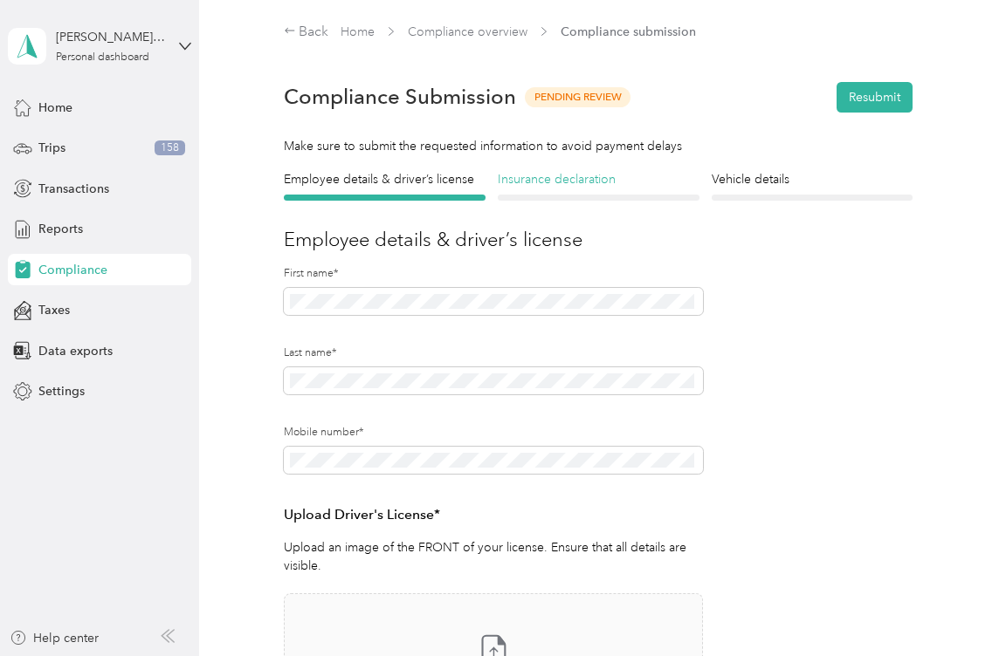
click at [568, 182] on h4 "Insurance declaration" at bounding box center [599, 179] width 202 height 18
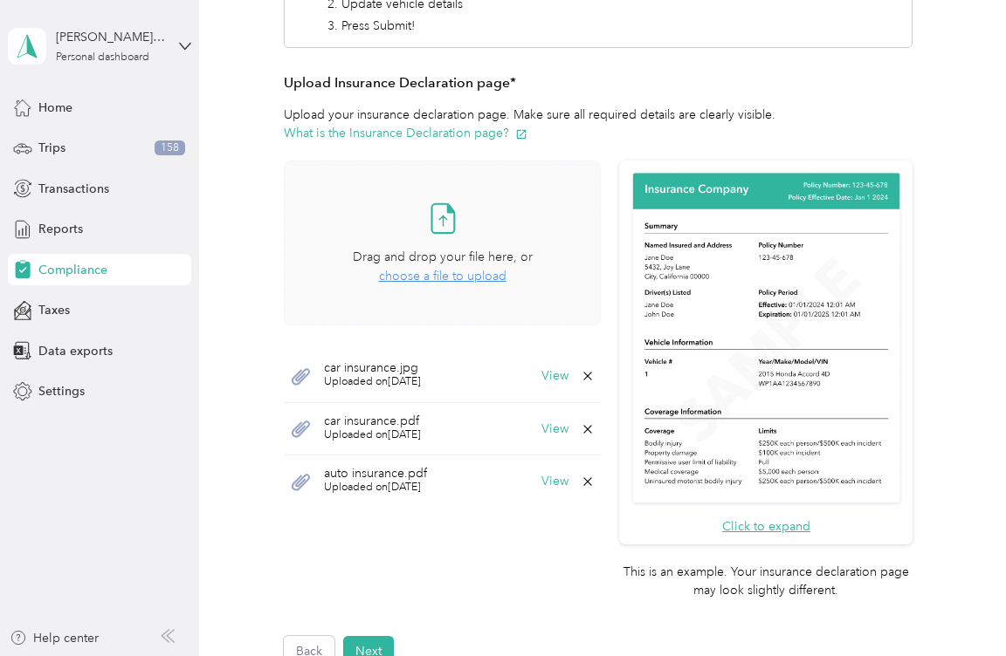
scroll to position [436, 0]
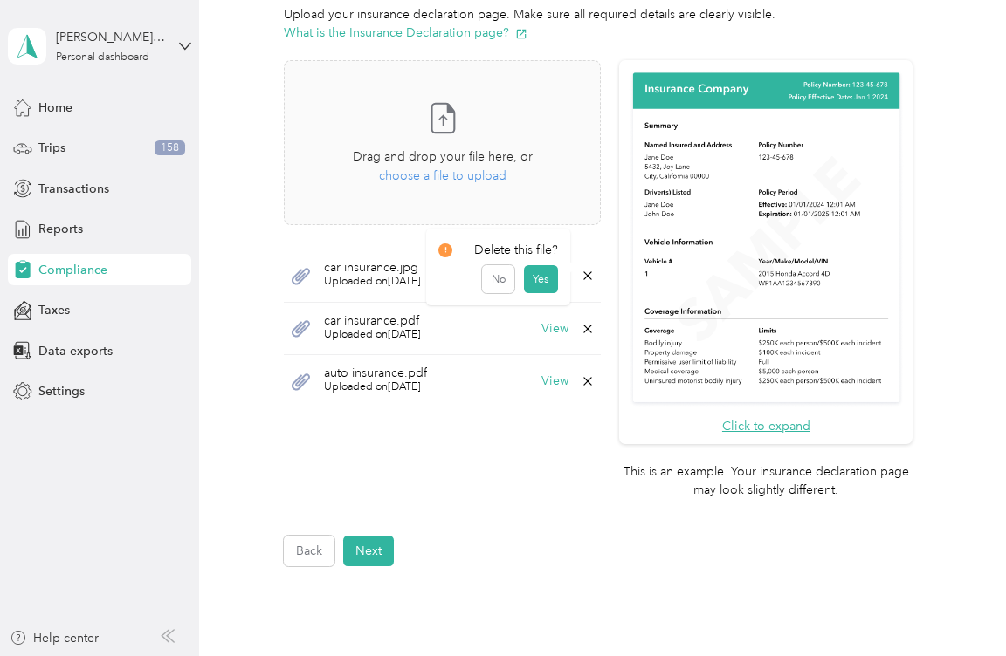
click at [581, 275] on icon at bounding box center [588, 276] width 14 height 14
click at [540, 288] on button "Yes" at bounding box center [540, 288] width 34 height 28
click at [581, 275] on icon at bounding box center [588, 276] width 14 height 14
click at [541, 286] on button "Yes" at bounding box center [540, 288] width 34 height 28
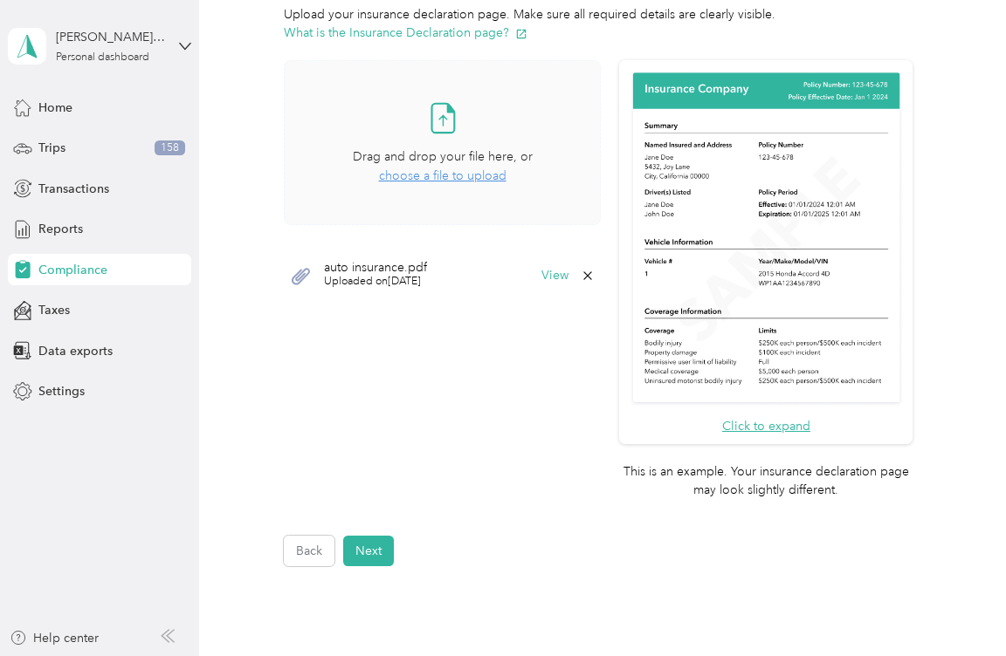
click at [454, 174] on span "choose a file to upload" at bounding box center [442, 175] width 127 height 15
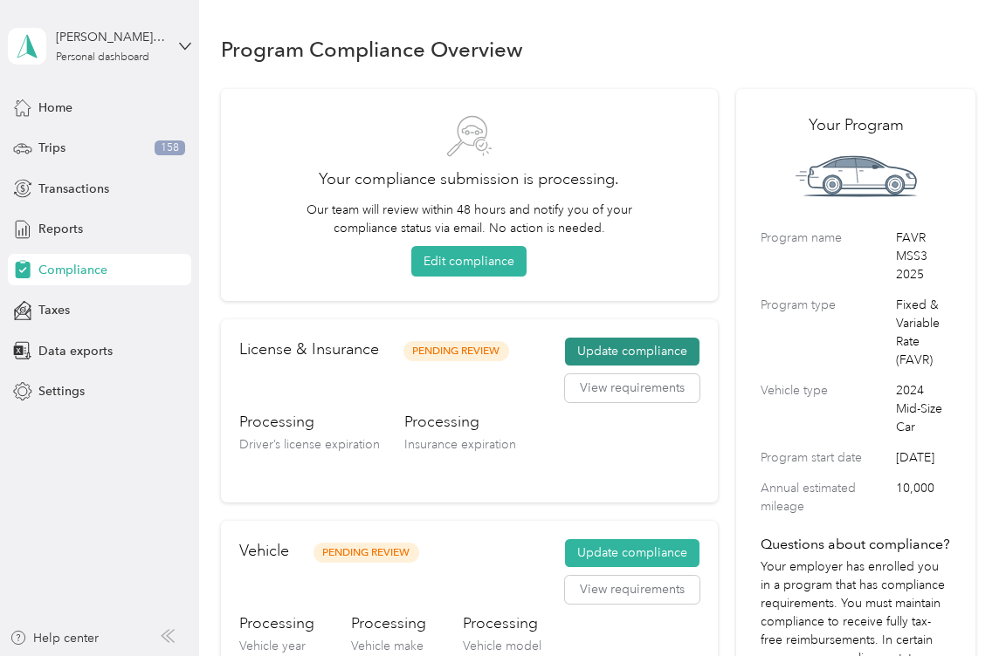
click at [642, 345] on button "Update compliance" at bounding box center [632, 352] width 134 height 28
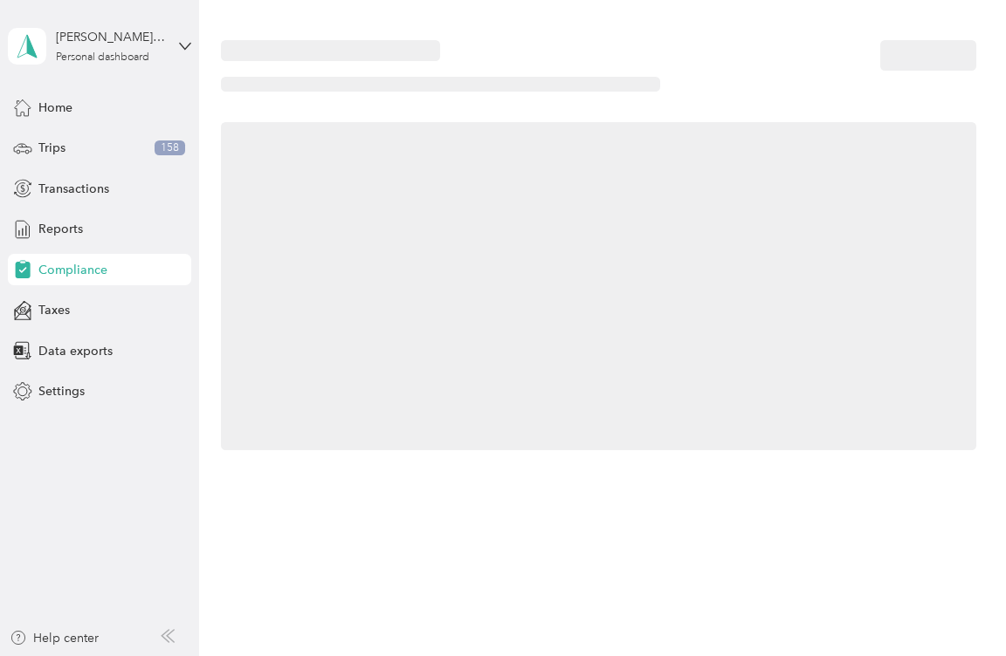
click at [642, 345] on div at bounding box center [598, 286] width 755 height 328
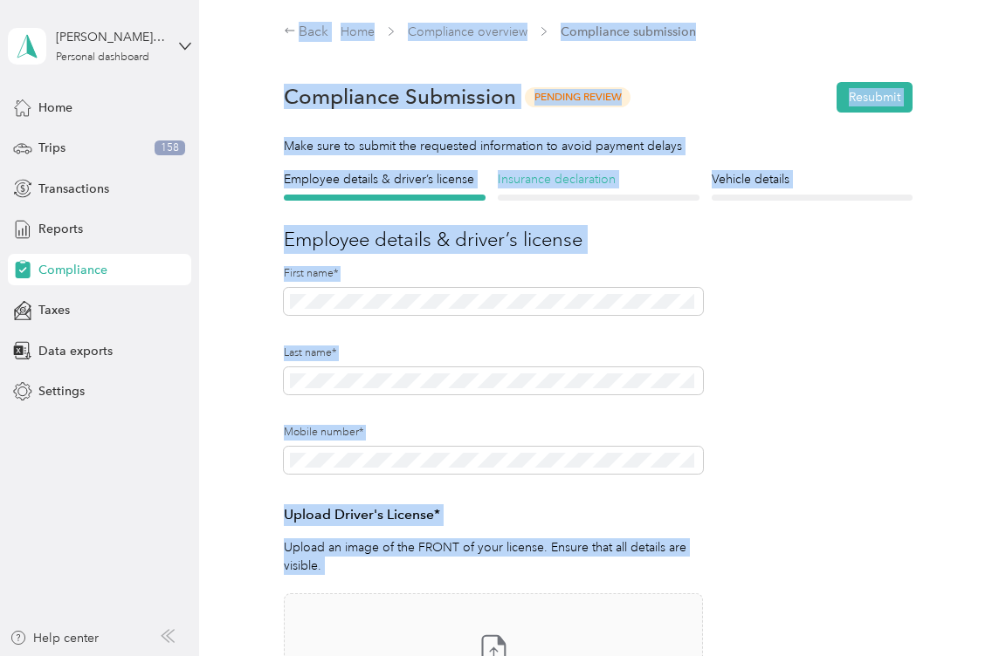
click at [546, 174] on h4 "Insurance declaration" at bounding box center [599, 179] width 202 height 18
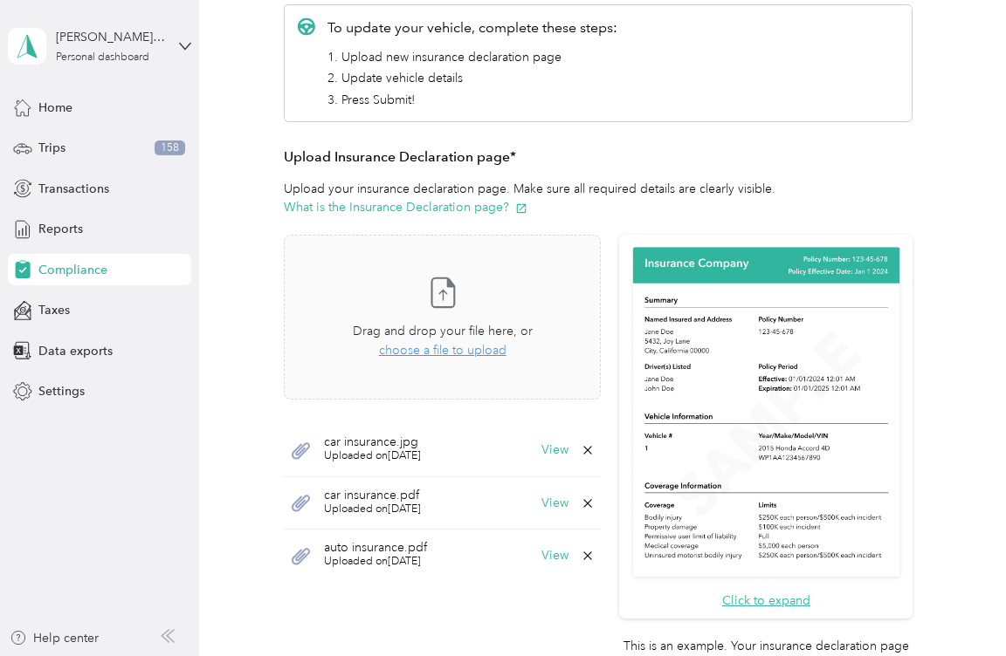
scroll to position [349, 0]
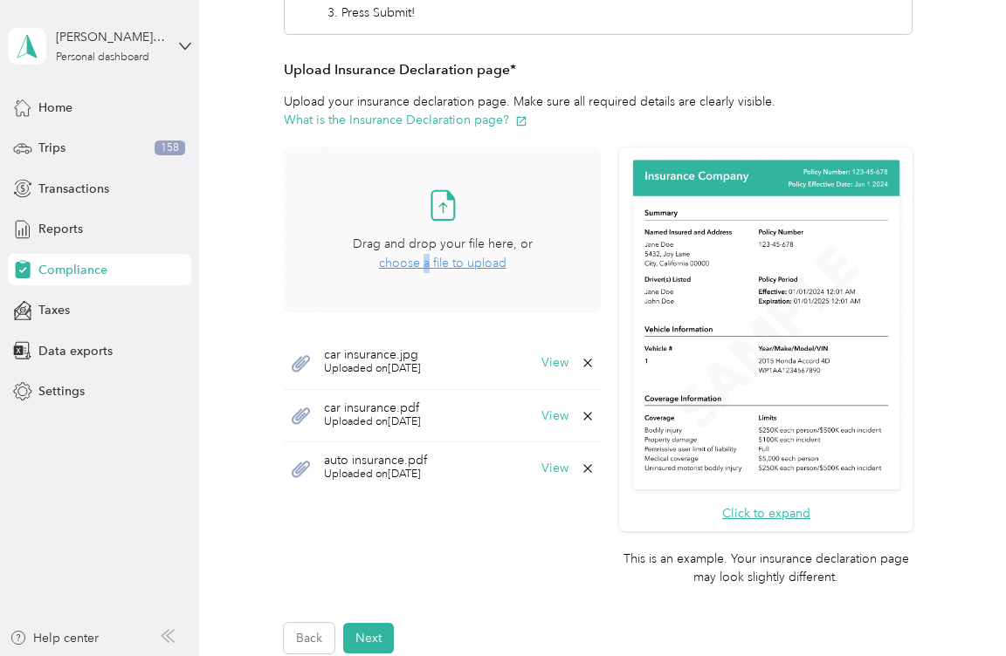
click at [424, 262] on span "choose a file to upload" at bounding box center [442, 263] width 127 height 15
click at [354, 426] on span "Uploaded on 9/30/2025" at bounding box center [372, 423] width 97 height 16
click at [339, 417] on span "Uploaded on 9/30/2025" at bounding box center [372, 423] width 97 height 16
click at [553, 420] on button "View" at bounding box center [554, 416] width 27 height 12
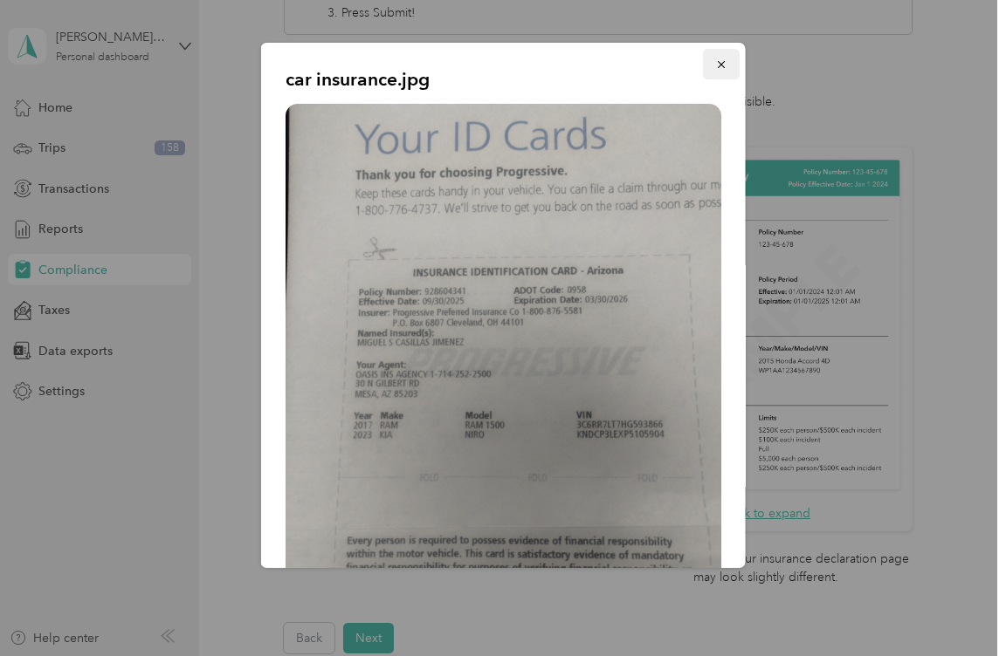
drag, startPoint x: 603, startPoint y: 287, endPoint x: 713, endPoint y: 64, distance: 249.1
click at [715, 64] on icon "button" at bounding box center [721, 64] width 12 height 12
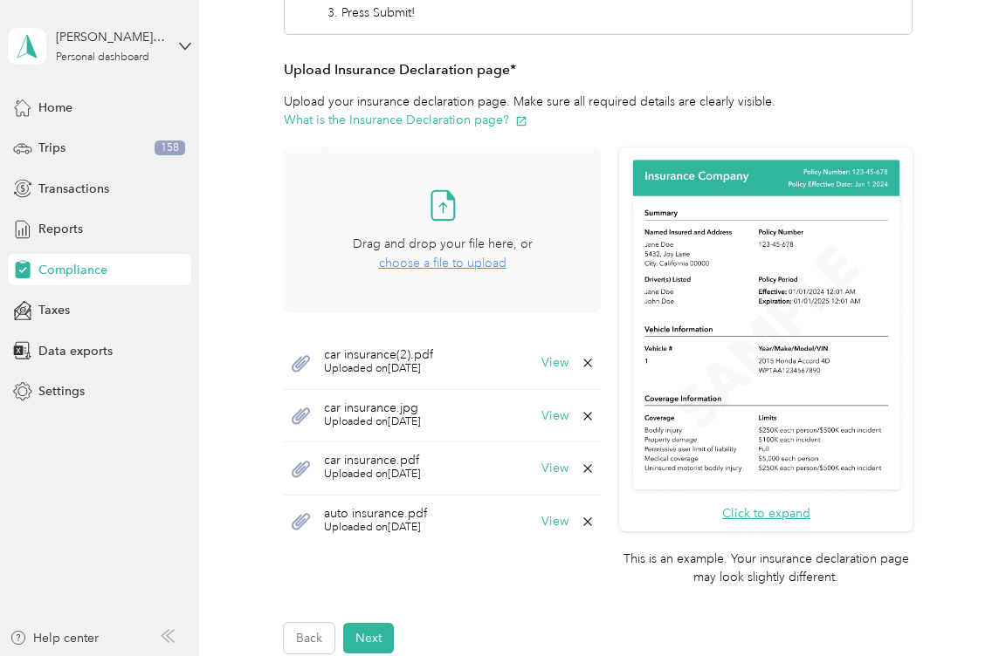
drag, startPoint x: 295, startPoint y: 417, endPoint x: 474, endPoint y: 467, distance: 185.7
click at [474, 467] on div "car insurance.pdf Uploaded on 9/30/2025 View" at bounding box center [443, 469] width 318 height 53
click at [583, 423] on div "car insurance.jpg Uploaded on 9/30/2025 View" at bounding box center [443, 416] width 318 height 53
click at [584, 416] on icon at bounding box center [588, 416] width 8 height 8
click at [543, 427] on button "Yes" at bounding box center [540, 429] width 34 height 28
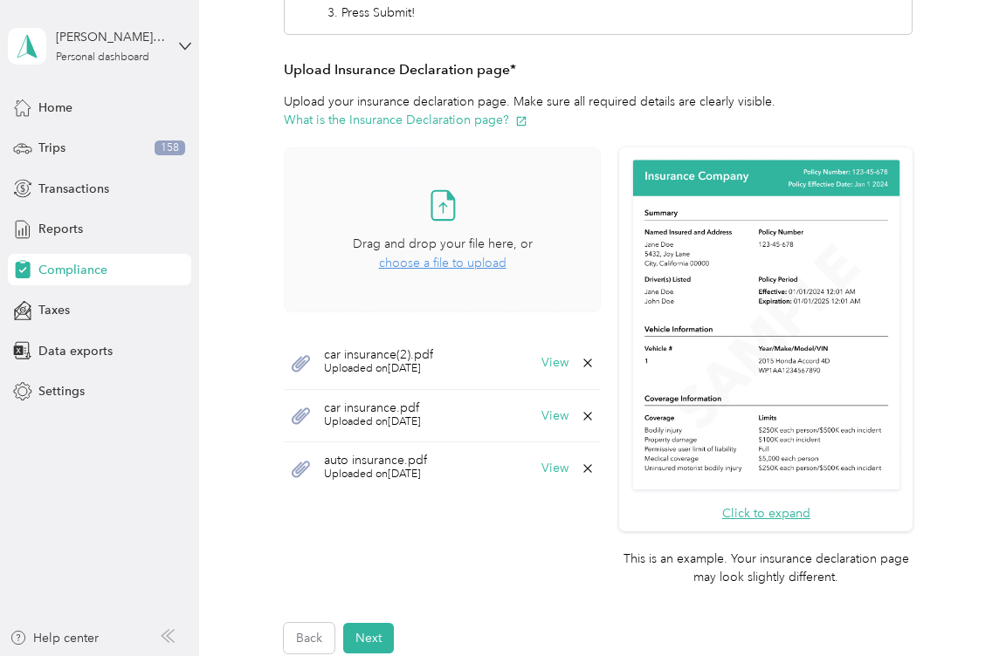
click at [583, 418] on icon at bounding box center [588, 416] width 14 height 14
click at [539, 431] on button "Yes" at bounding box center [540, 429] width 34 height 28
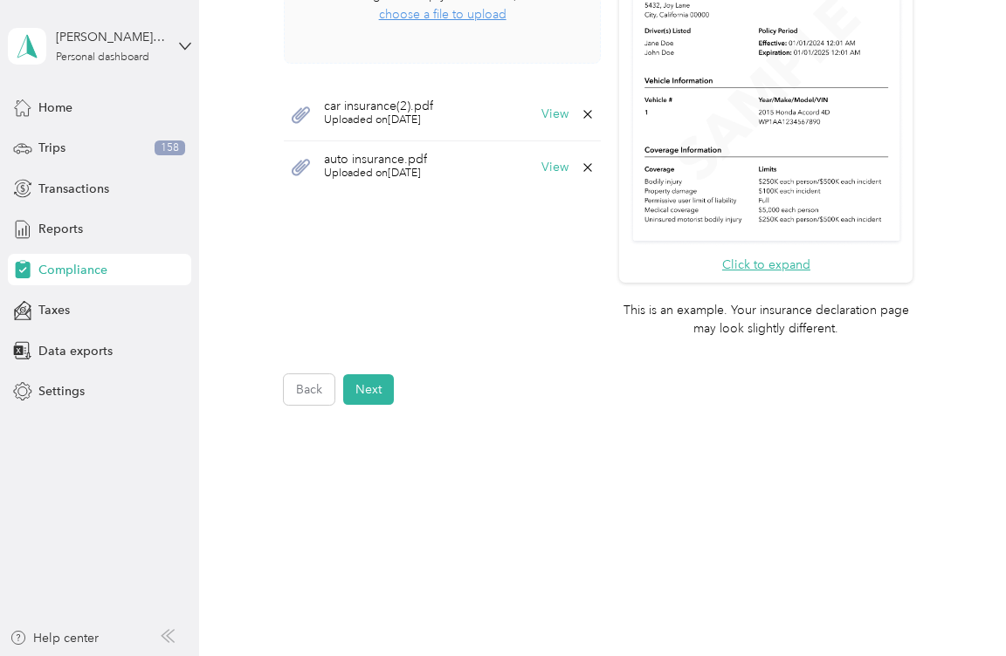
scroll to position [601, 0]
click at [367, 385] on button "Next" at bounding box center [368, 387] width 51 height 31
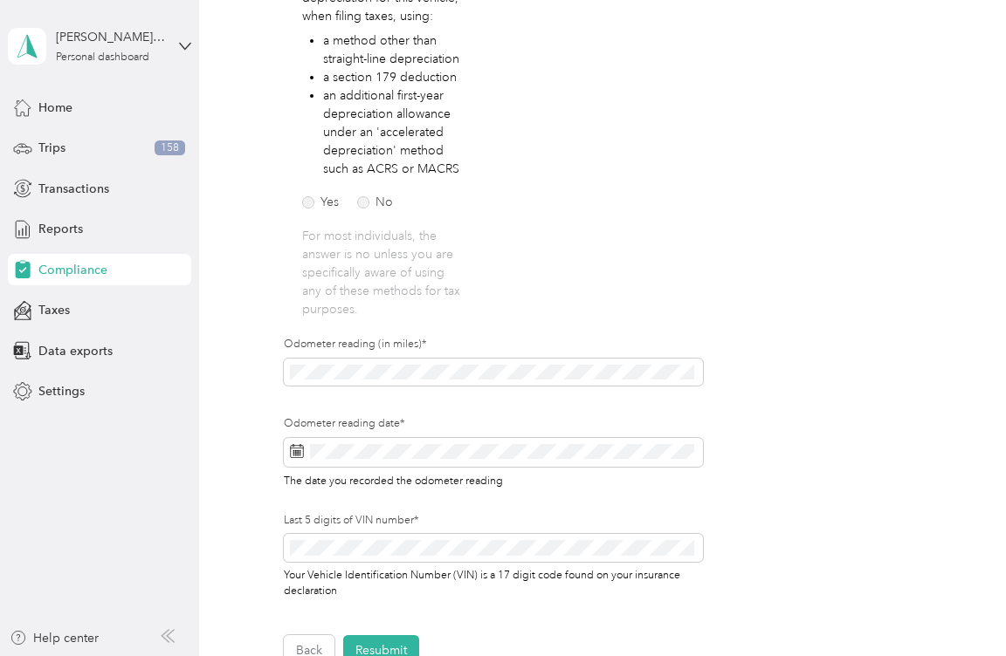
scroll to position [9, 0]
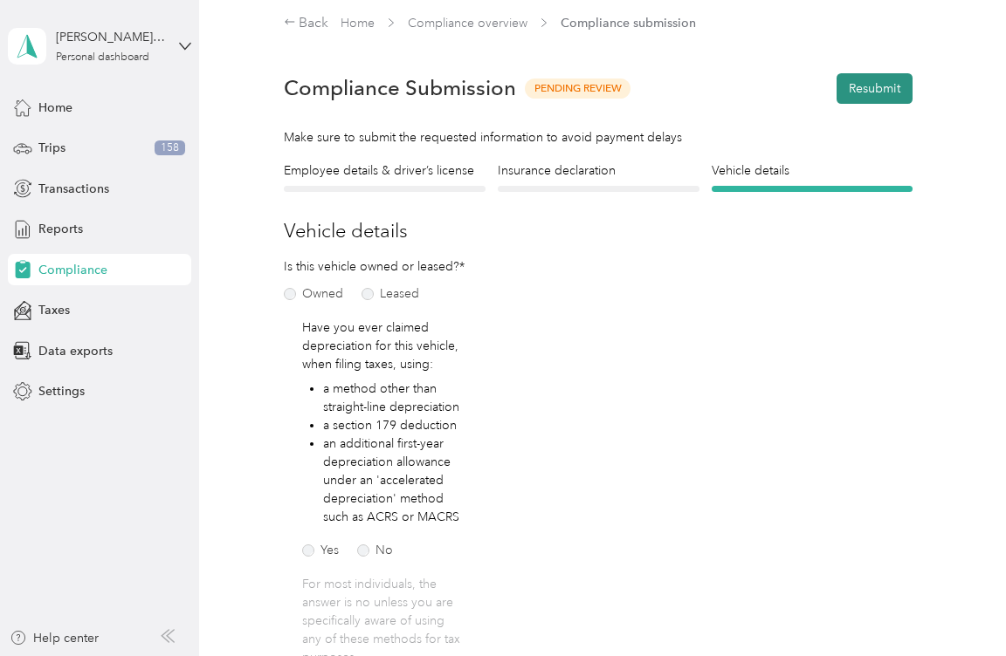
click at [875, 91] on button "Resubmit" at bounding box center [874, 88] width 76 height 31
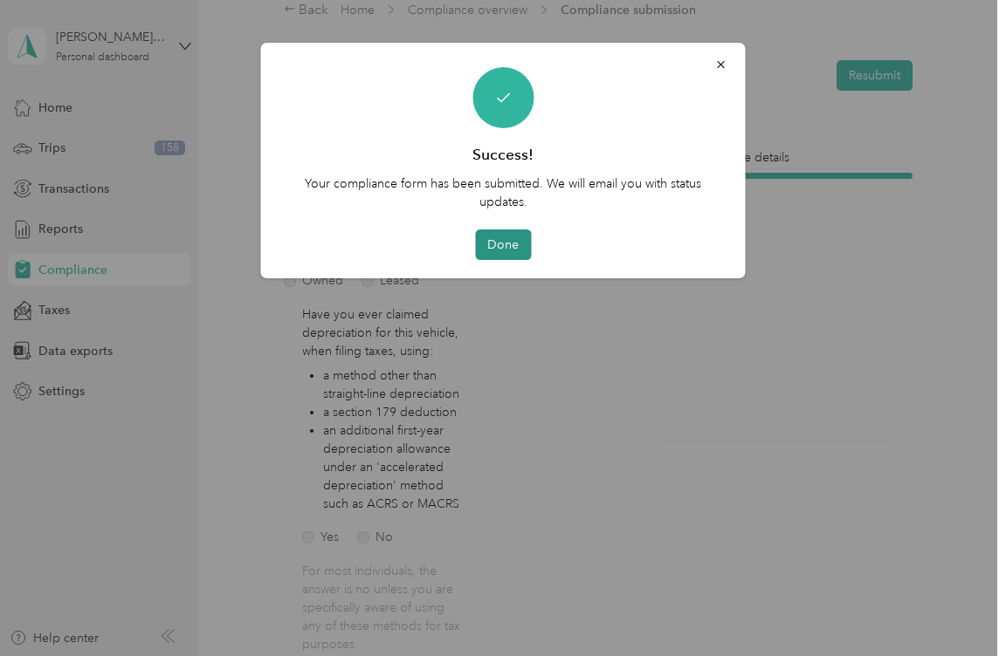
click at [499, 245] on button "Done" at bounding box center [503, 245] width 56 height 31
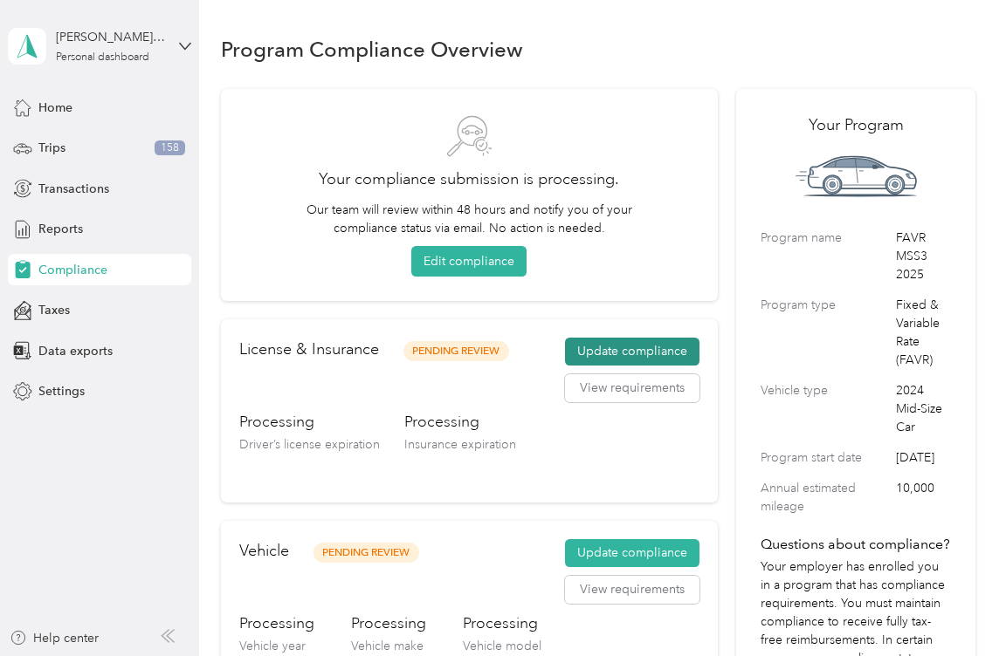
click at [622, 344] on button "Update compliance" at bounding box center [632, 352] width 134 height 28
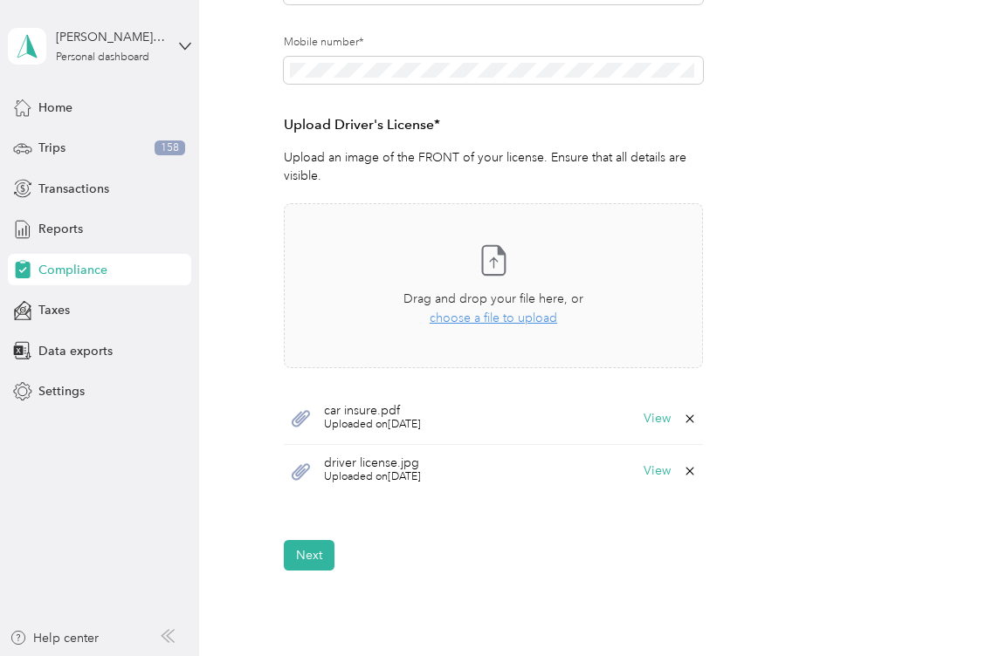
scroll to position [87, 0]
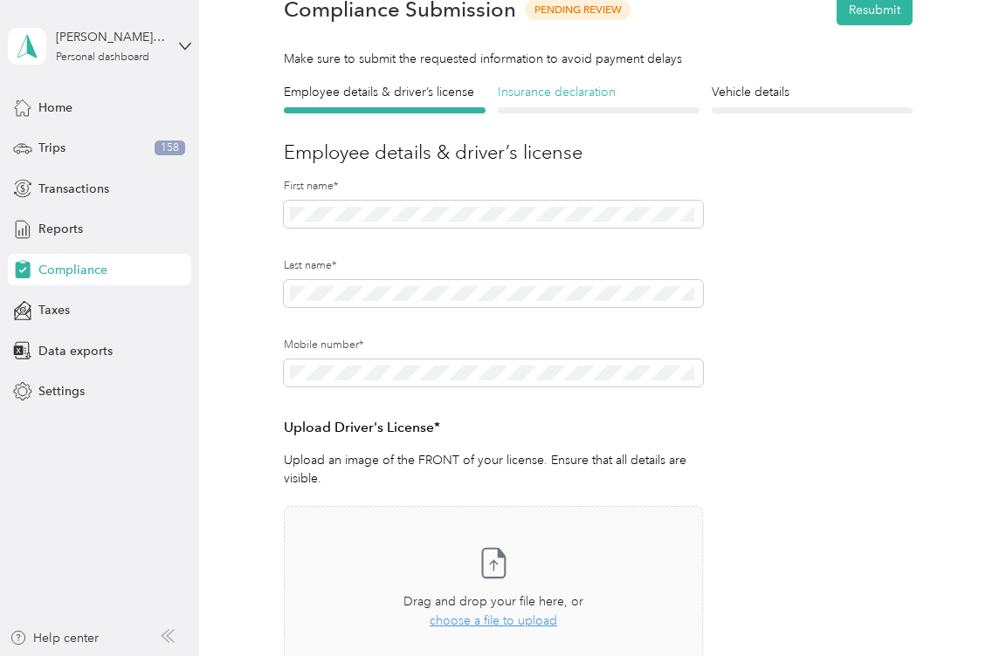
click at [554, 90] on h4 "Insurance declaration" at bounding box center [599, 92] width 202 height 18
